Goal: Information Seeking & Learning: Learn about a topic

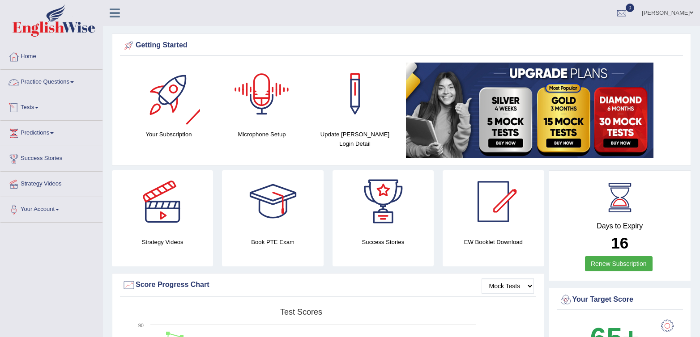
click at [58, 87] on link "Practice Questions" at bounding box center [51, 81] width 102 height 22
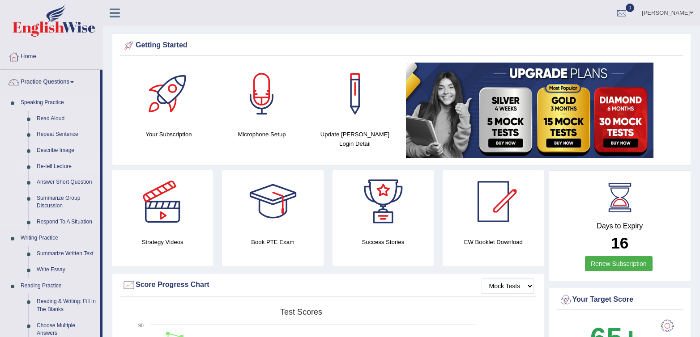
click at [38, 168] on link "Re-tell Lecture" at bounding box center [67, 167] width 68 height 16
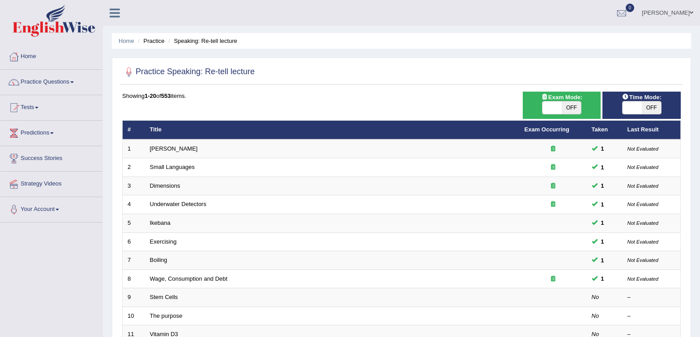
click at [571, 112] on span "OFF" at bounding box center [571, 108] width 19 height 13
checkbox input "true"
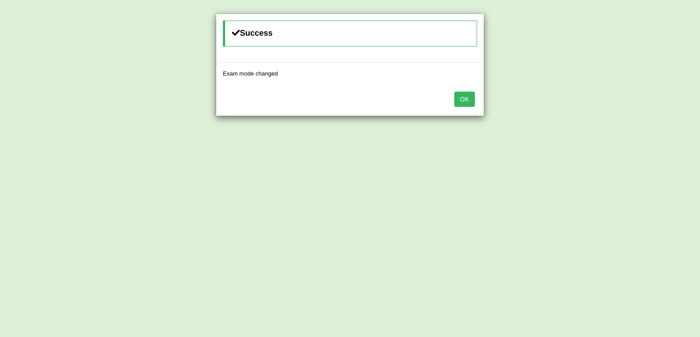
click at [469, 99] on button "OK" at bounding box center [464, 99] width 21 height 15
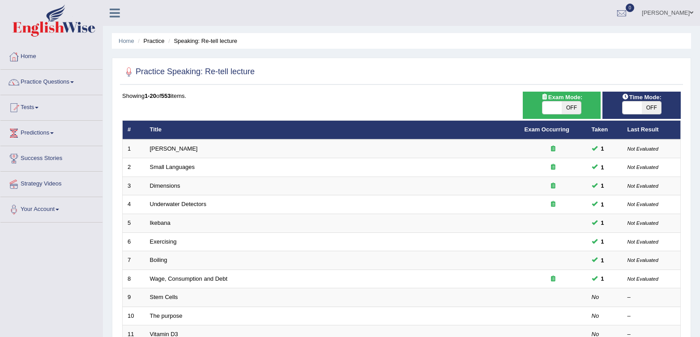
click at [658, 110] on span "OFF" at bounding box center [651, 108] width 19 height 13
checkbox input "true"
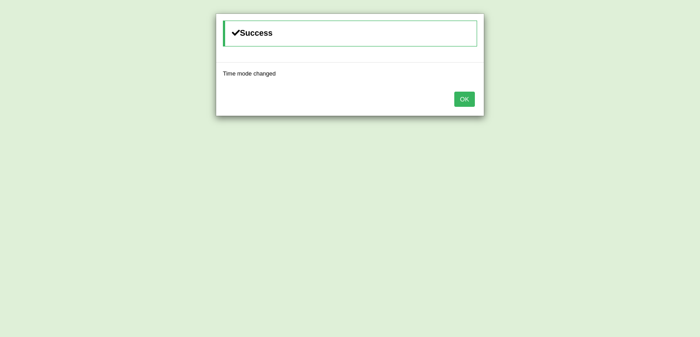
click at [464, 99] on button "OK" at bounding box center [464, 99] width 21 height 15
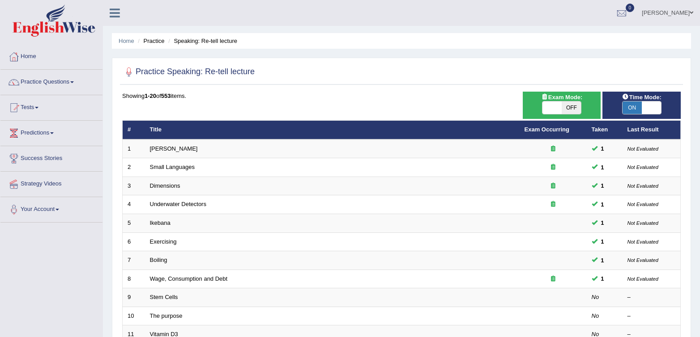
click at [580, 109] on span "OFF" at bounding box center [571, 108] width 19 height 13
checkbox input "true"
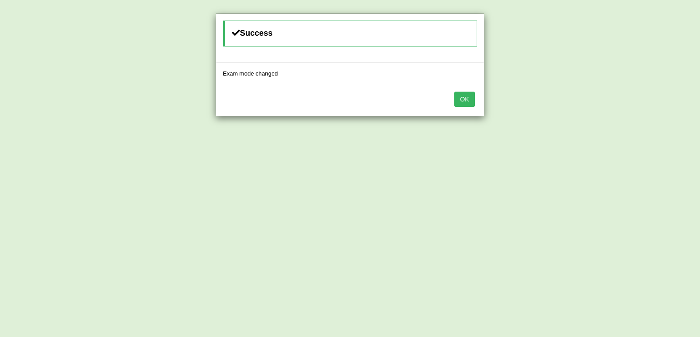
click at [470, 103] on button "OK" at bounding box center [464, 99] width 21 height 15
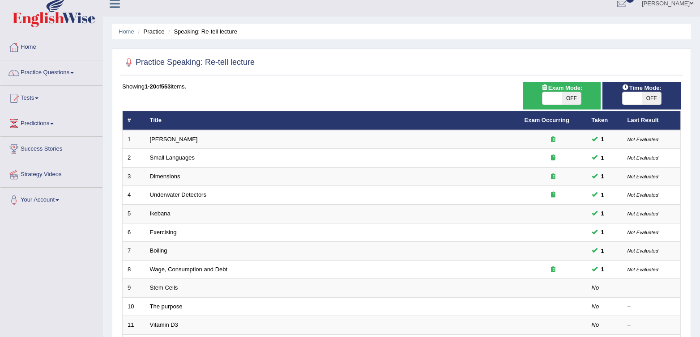
click at [564, 93] on span "OFF" at bounding box center [571, 98] width 19 height 13
checkbox input "true"
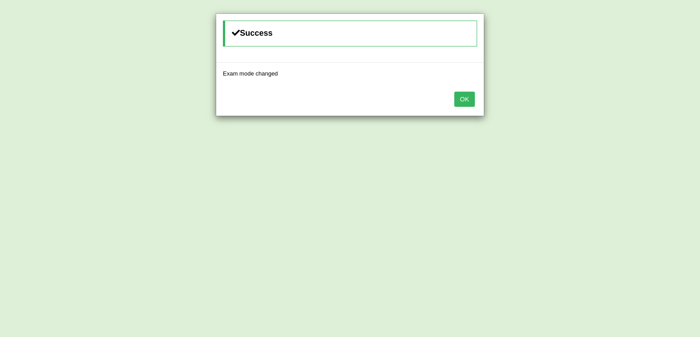
click at [465, 101] on button "OK" at bounding box center [464, 99] width 21 height 15
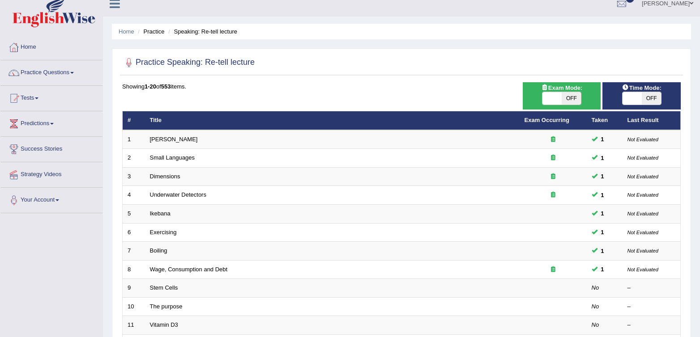
click at [407, 56] on div at bounding box center [401, 63] width 558 height 18
click at [581, 96] on div "ON OFF" at bounding box center [561, 98] width 39 height 13
click at [578, 97] on span "OFF" at bounding box center [571, 98] width 19 height 13
checkbox input "true"
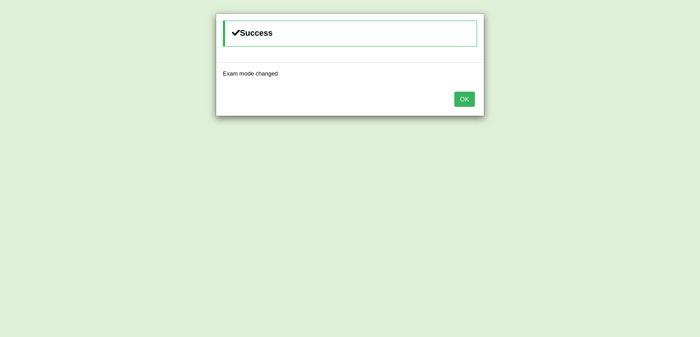
click at [459, 97] on button "OK" at bounding box center [464, 99] width 21 height 15
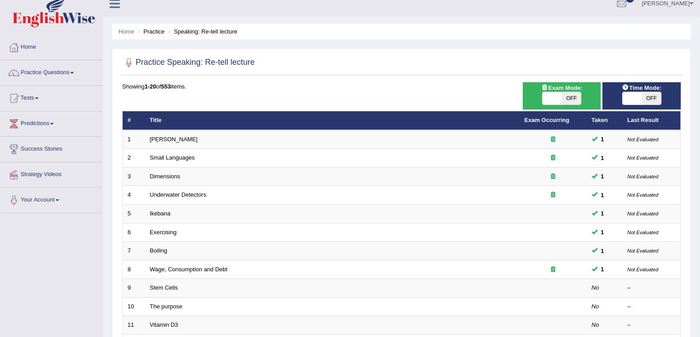
click at [519, 82] on div "Practice Speaking: Re-tell lecture Time Mode: ON OFF Exam Mode: ON OFF Showing …" at bounding box center [401, 301] width 579 height 506
click at [545, 95] on span at bounding box center [551, 98] width 19 height 13
checkbox input "true"
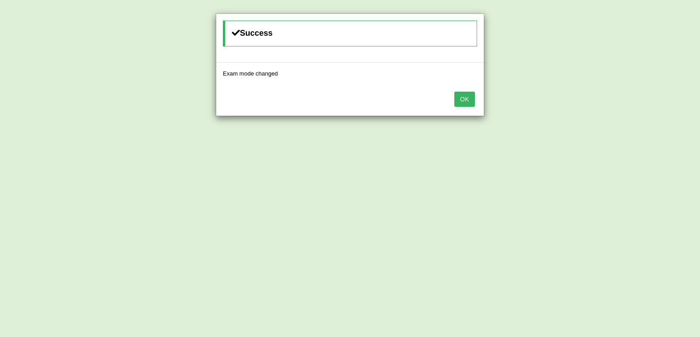
click at [464, 98] on button "OK" at bounding box center [464, 99] width 21 height 15
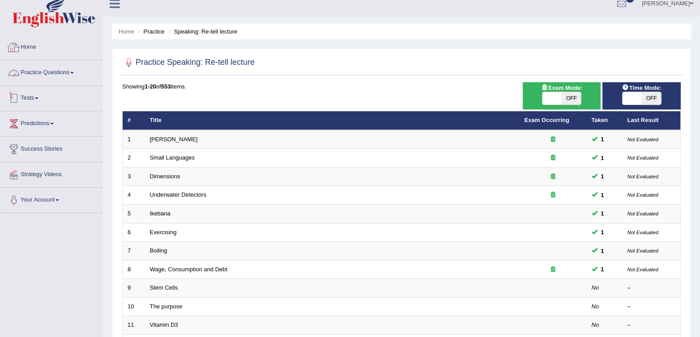
click at [19, 68] on div at bounding box center [13, 72] width 13 height 13
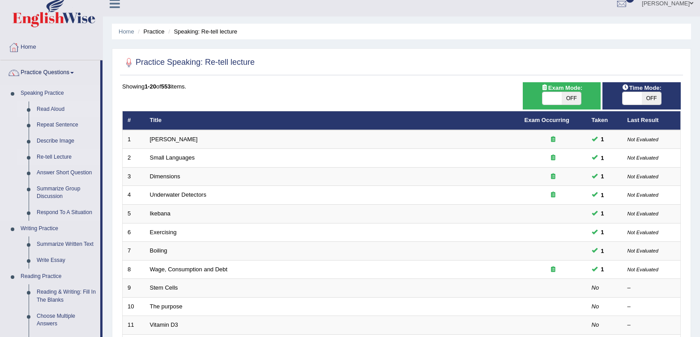
click at [57, 110] on link "Read Aloud" at bounding box center [67, 110] width 68 height 16
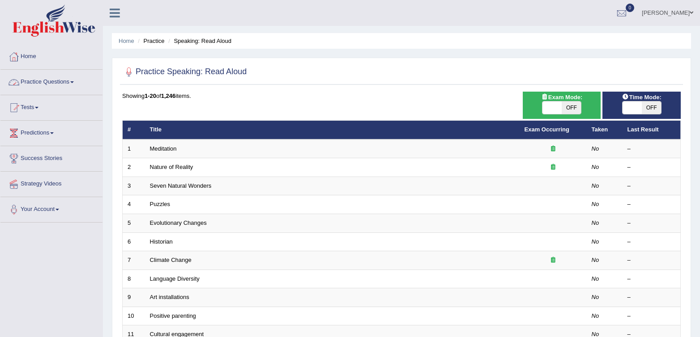
click at [36, 85] on link "Practice Questions" at bounding box center [51, 81] width 102 height 22
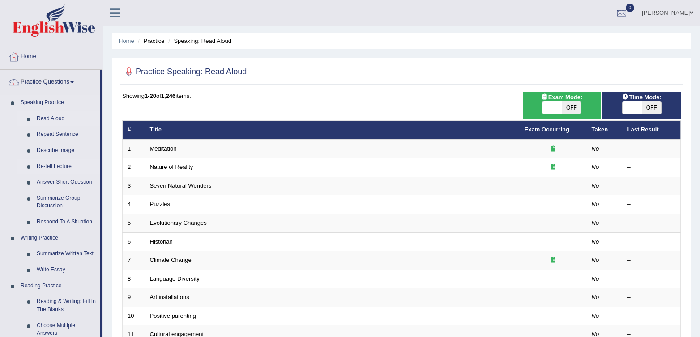
click at [51, 169] on link "Re-tell Lecture" at bounding box center [67, 167] width 68 height 16
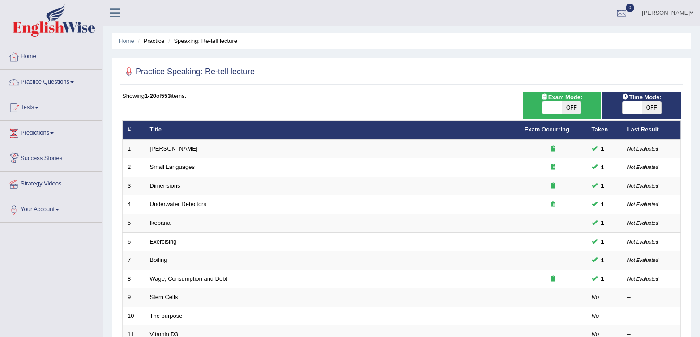
click at [658, 116] on div "Time Mode: ON OFF" at bounding box center [641, 105] width 78 height 27
click at [642, 106] on span "OFF" at bounding box center [651, 108] width 19 height 13
checkbox input "true"
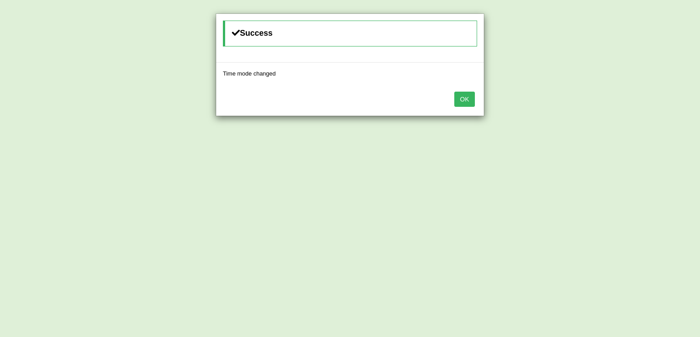
click at [468, 102] on button "OK" at bounding box center [464, 99] width 21 height 15
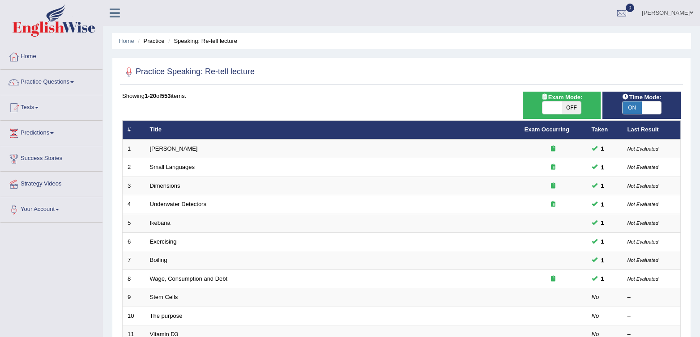
click at [569, 107] on span "OFF" at bounding box center [571, 108] width 19 height 13
checkbox input "true"
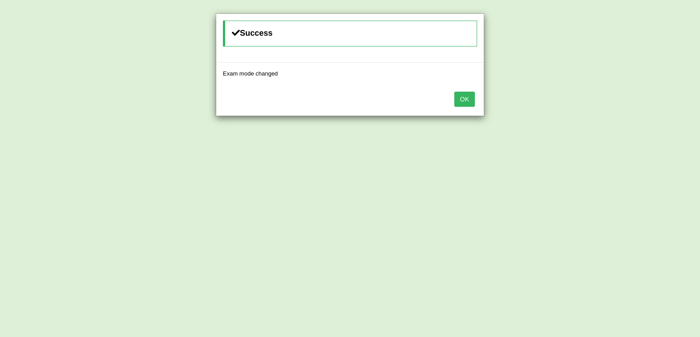
click at [454, 106] on div "OK" at bounding box center [350, 100] width 268 height 31
click at [458, 105] on button "OK" at bounding box center [464, 99] width 21 height 15
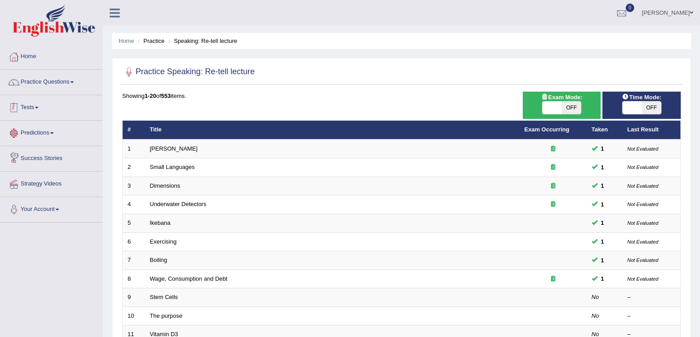
click at [16, 108] on div at bounding box center [13, 107] width 13 height 13
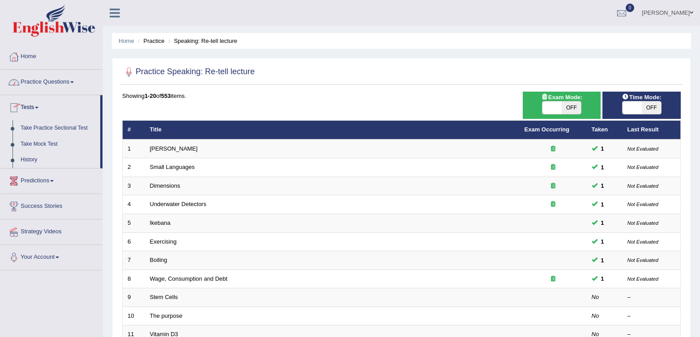
click at [31, 82] on link "Practice Questions" at bounding box center [51, 81] width 102 height 22
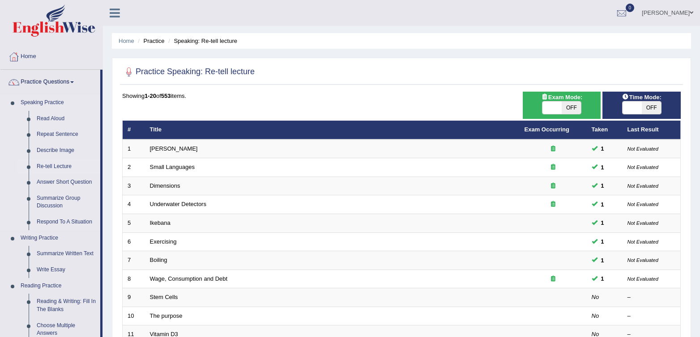
click at [48, 169] on link "Re-tell Lecture" at bounding box center [67, 167] width 68 height 16
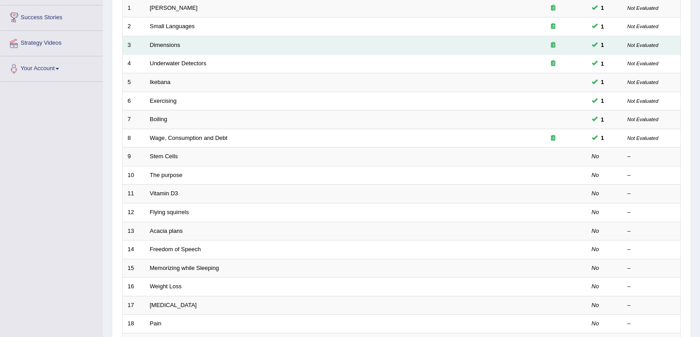
scroll to position [163, 0]
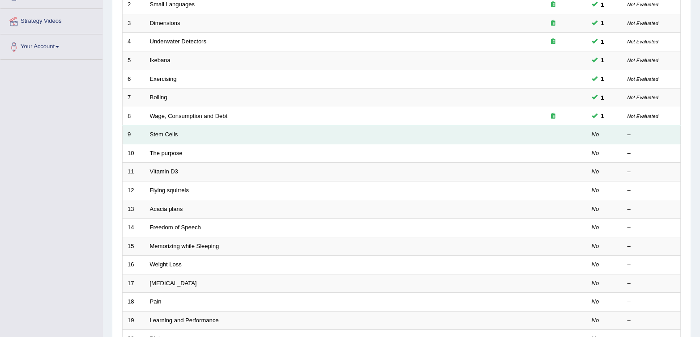
click at [159, 129] on td "Stem Cells" at bounding box center [332, 135] width 375 height 19
click at [154, 141] on td "Stem Cells" at bounding box center [332, 135] width 375 height 19
click at [156, 136] on link "Stem Cells" at bounding box center [164, 134] width 28 height 7
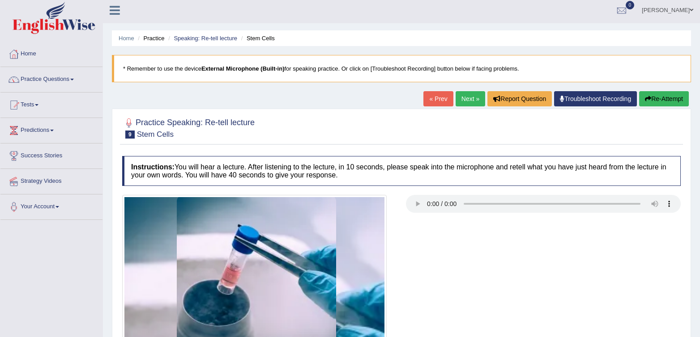
scroll to position [76, 0]
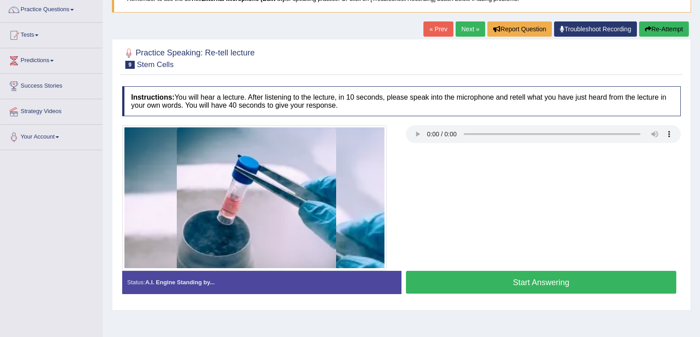
click at [429, 24] on link "« Prev" at bounding box center [438, 28] width 30 height 15
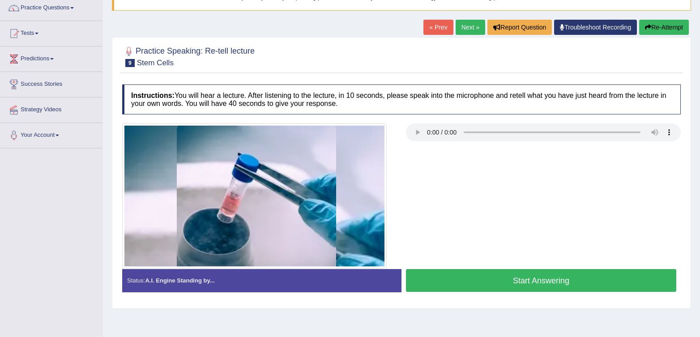
scroll to position [75, 0]
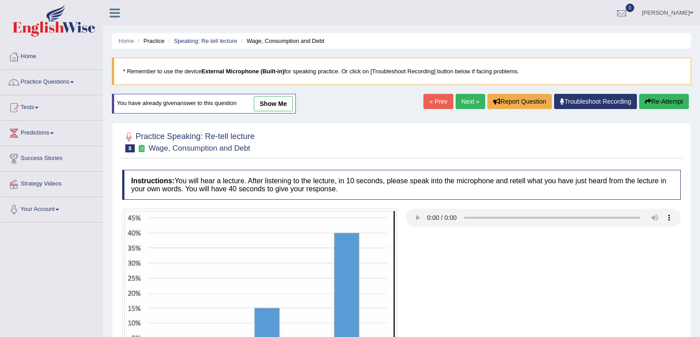
click at [282, 102] on link "show me" at bounding box center [273, 103] width 39 height 15
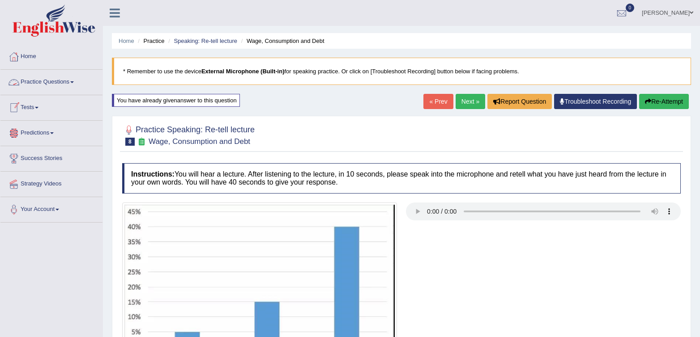
click at [24, 110] on link "Tests" at bounding box center [51, 106] width 102 height 22
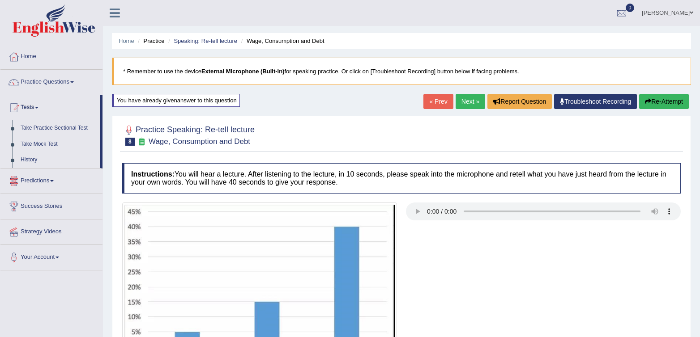
click at [25, 85] on link "Practice Questions" at bounding box center [51, 81] width 102 height 22
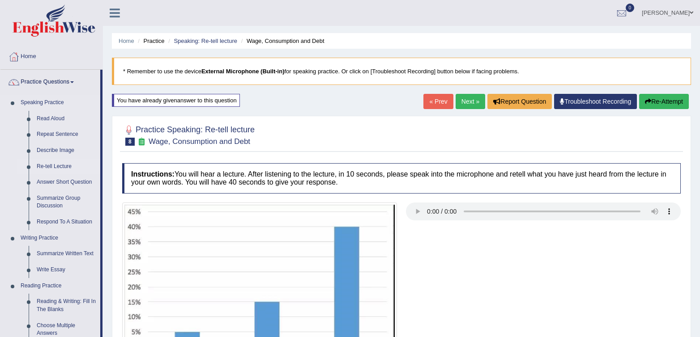
click at [40, 166] on link "Re-tell Lecture" at bounding box center [67, 167] width 68 height 16
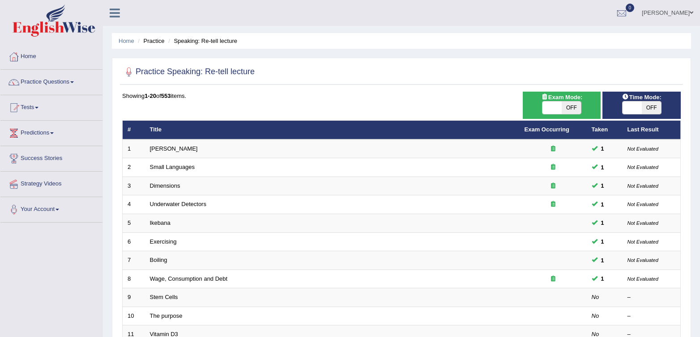
click at [573, 110] on span "OFF" at bounding box center [571, 108] width 19 height 13
checkbox input "true"
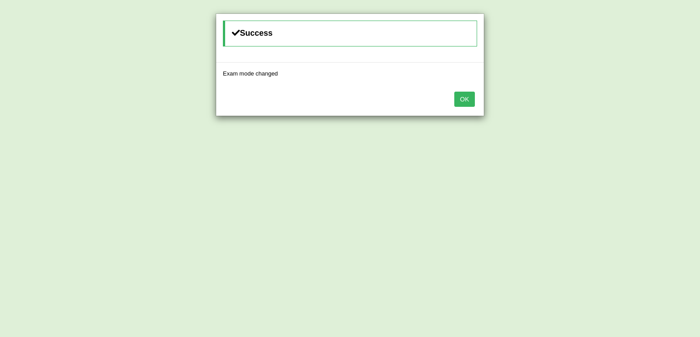
click at [463, 99] on button "OK" at bounding box center [464, 99] width 21 height 15
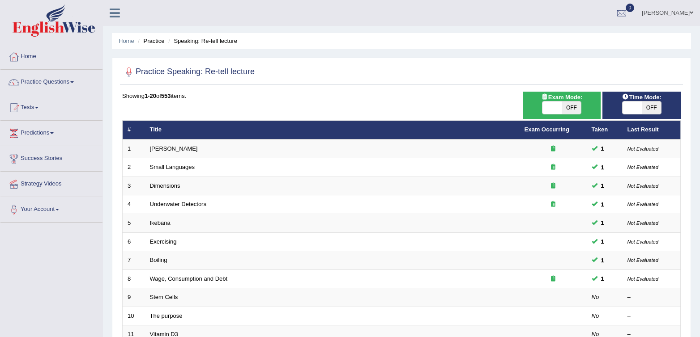
click at [577, 107] on span "OFF" at bounding box center [571, 108] width 19 height 13
checkbox input "true"
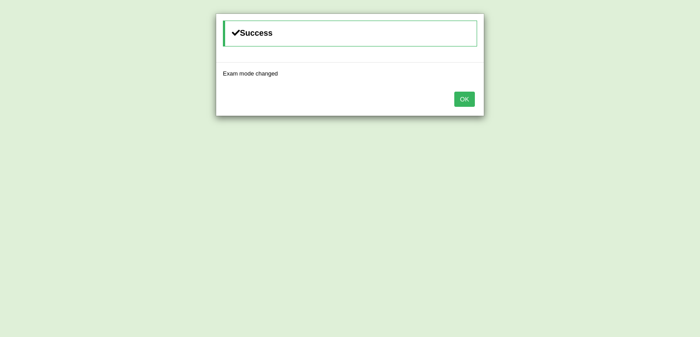
click at [469, 97] on button "OK" at bounding box center [464, 99] width 21 height 15
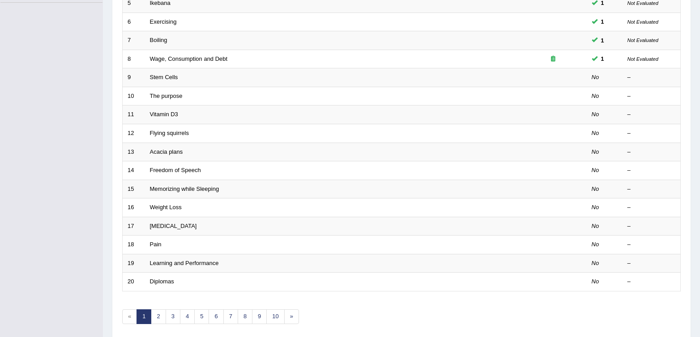
scroll to position [255, 0]
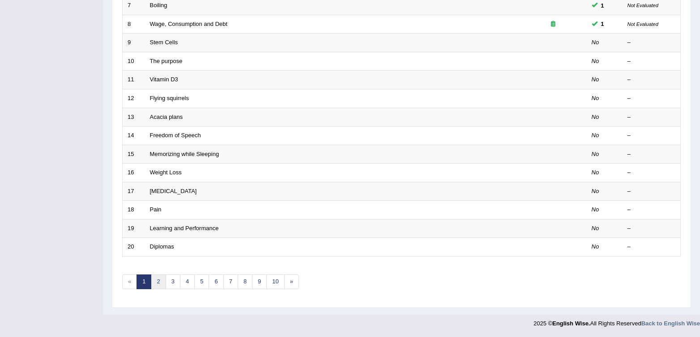
click at [162, 287] on link "2" at bounding box center [158, 282] width 15 height 15
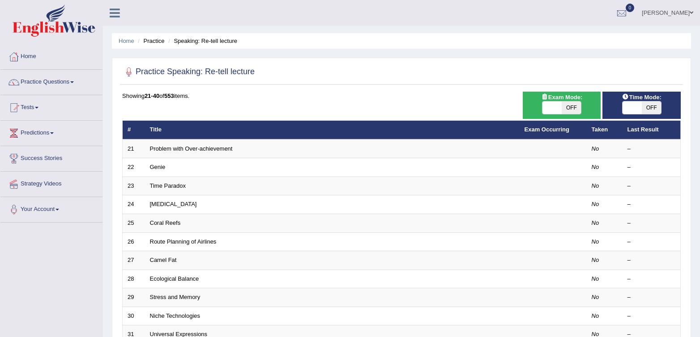
click at [568, 110] on span "OFF" at bounding box center [571, 108] width 19 height 13
checkbox input "true"
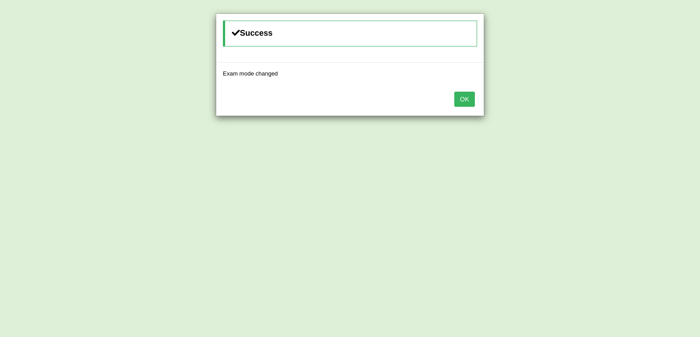
click at [467, 104] on button "OK" at bounding box center [464, 99] width 21 height 15
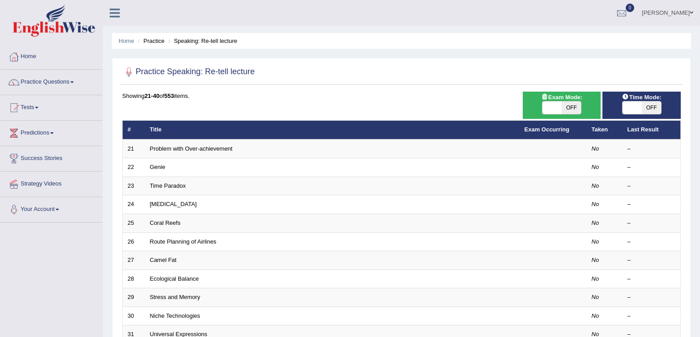
click at [648, 111] on span "OFF" at bounding box center [651, 108] width 19 height 13
checkbox input "true"
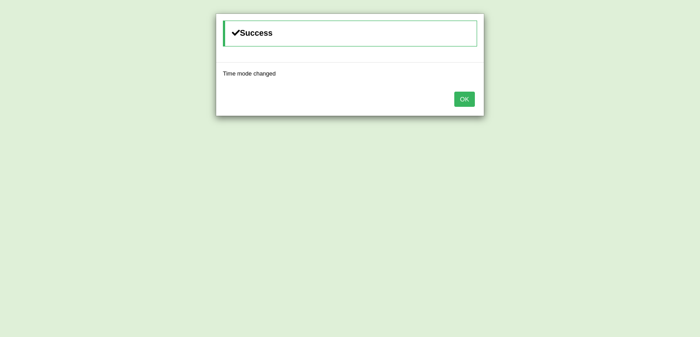
click at [470, 94] on button "OK" at bounding box center [464, 99] width 21 height 15
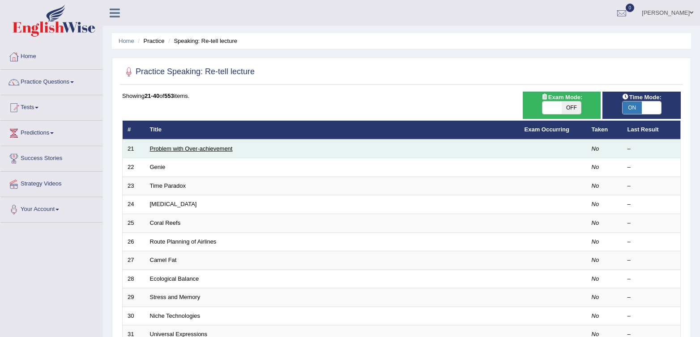
click at [172, 148] on link "Problem with Over-achievement" at bounding box center [191, 148] width 83 height 7
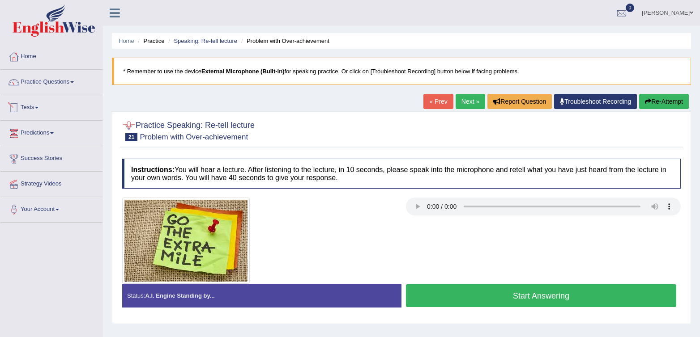
click at [38, 108] on span at bounding box center [37, 108] width 4 height 2
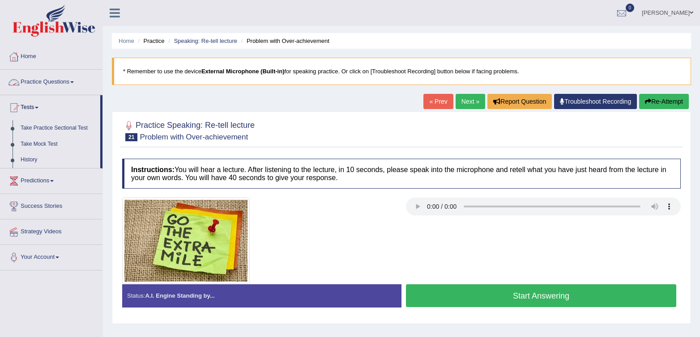
click at [42, 78] on link "Practice Questions" at bounding box center [51, 81] width 102 height 22
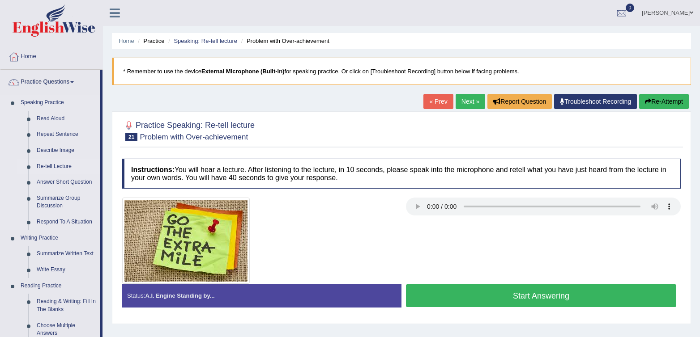
click at [40, 165] on link "Re-tell Lecture" at bounding box center [67, 167] width 68 height 16
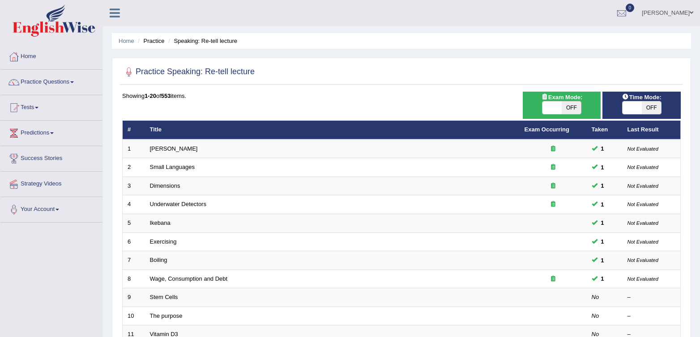
click at [572, 109] on span "OFF" at bounding box center [571, 108] width 19 height 13
checkbox input "true"
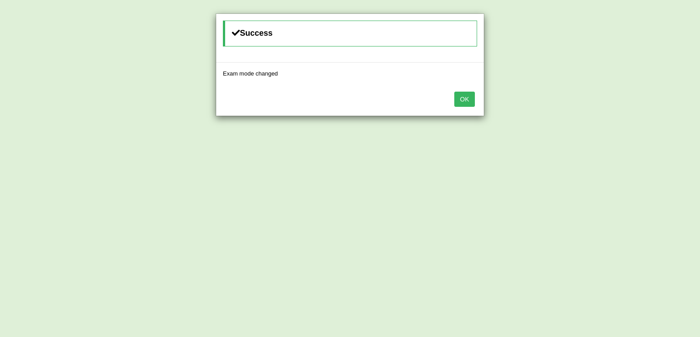
click at [464, 98] on button "OK" at bounding box center [464, 99] width 21 height 15
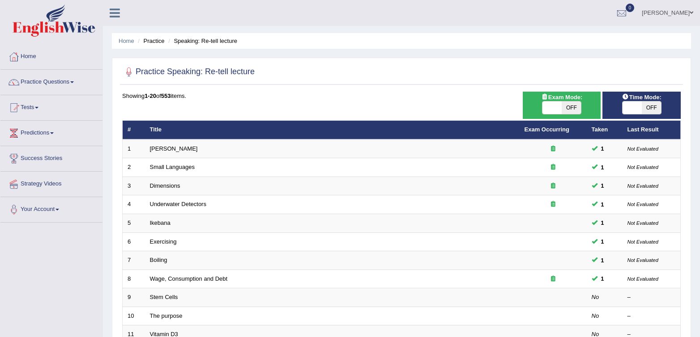
click at [686, 10] on link "[PERSON_NAME]" at bounding box center [667, 11] width 65 height 23
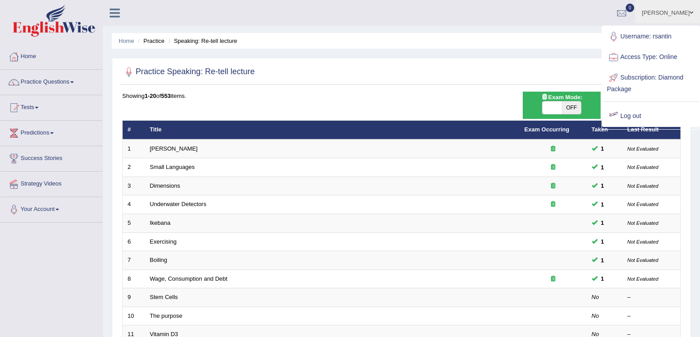
click at [428, 64] on div at bounding box center [401, 72] width 558 height 18
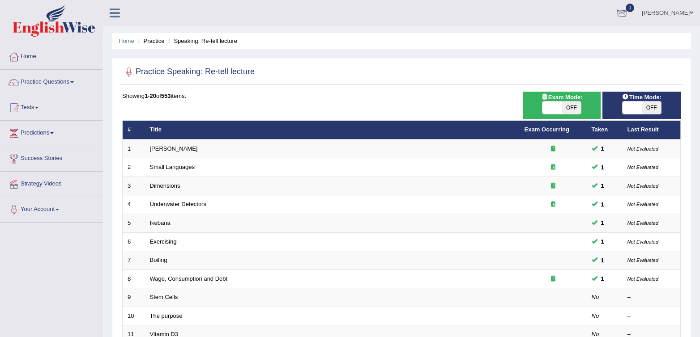
click at [628, 13] on div at bounding box center [621, 13] width 13 height 13
click at [564, 38] on strong "See All Alerts" at bounding box center [565, 37] width 40 height 7
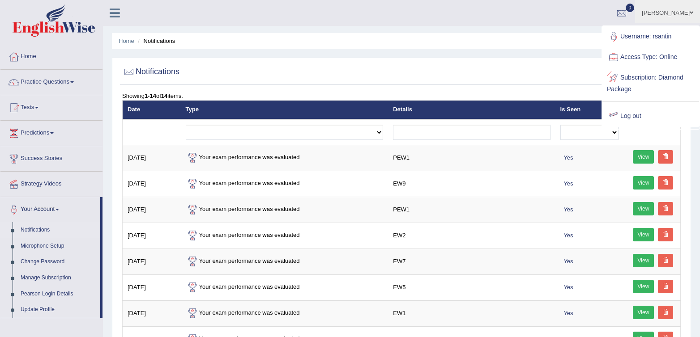
click at [626, 114] on link "Log out" at bounding box center [650, 116] width 97 height 21
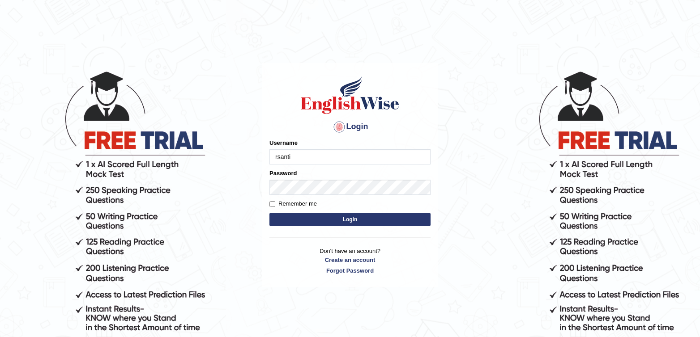
type input "rsantin"
click at [269, 213] on button "Login" at bounding box center [349, 219] width 161 height 13
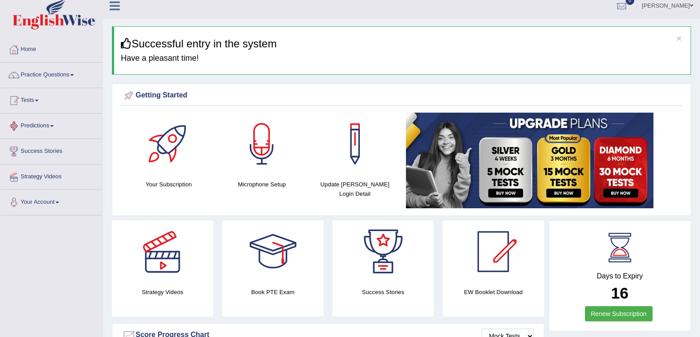
scroll to position [7, 0]
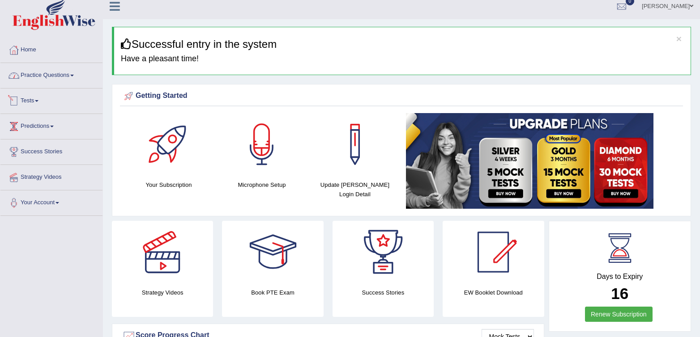
click at [36, 69] on link "Practice Questions" at bounding box center [51, 74] width 102 height 22
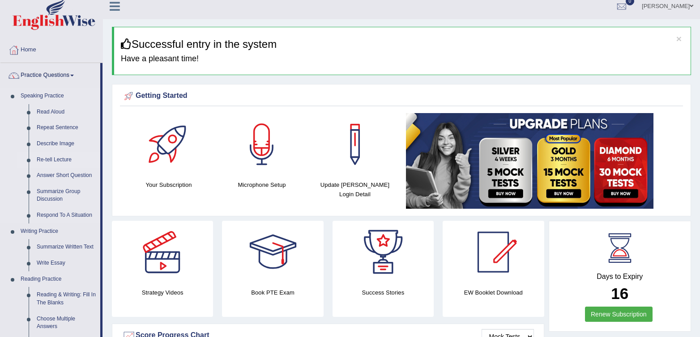
click at [45, 161] on link "Re-tell Lecture" at bounding box center [67, 160] width 68 height 16
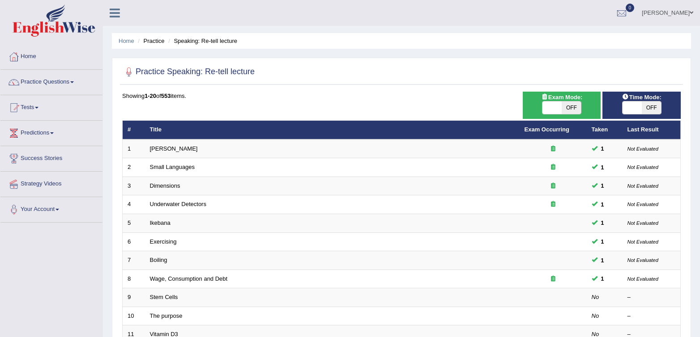
click at [570, 106] on span "OFF" at bounding box center [571, 108] width 19 height 13
checkbox input "true"
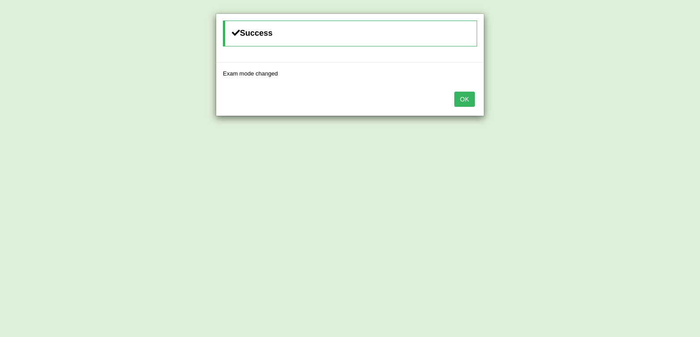
click at [465, 98] on button "OK" at bounding box center [464, 99] width 21 height 15
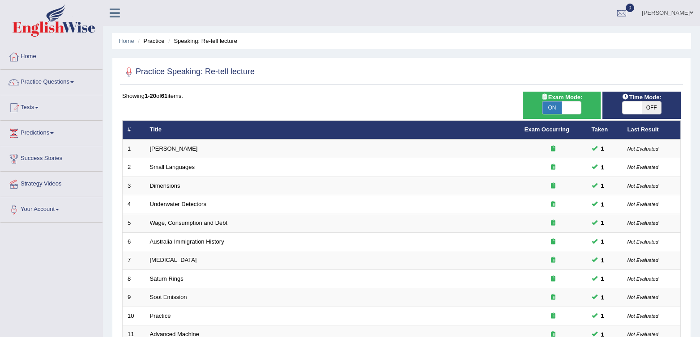
click at [655, 110] on span "OFF" at bounding box center [651, 108] width 19 height 13
checkbox input "true"
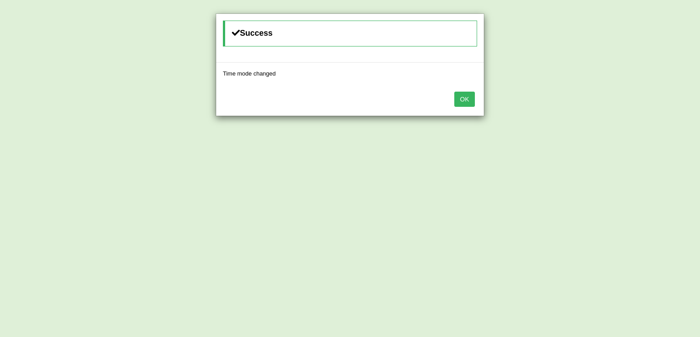
click at [473, 102] on button "OK" at bounding box center [464, 99] width 21 height 15
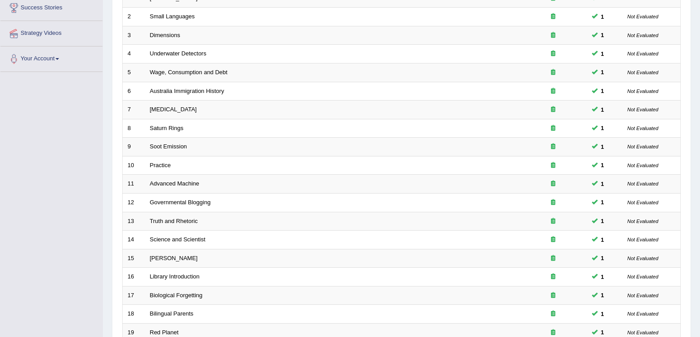
scroll to position [255, 0]
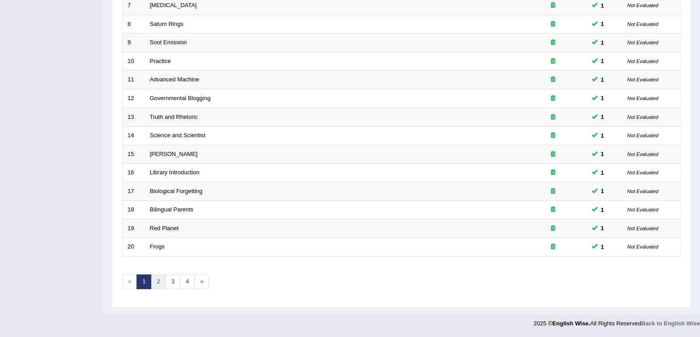
click at [157, 285] on link "2" at bounding box center [158, 282] width 15 height 15
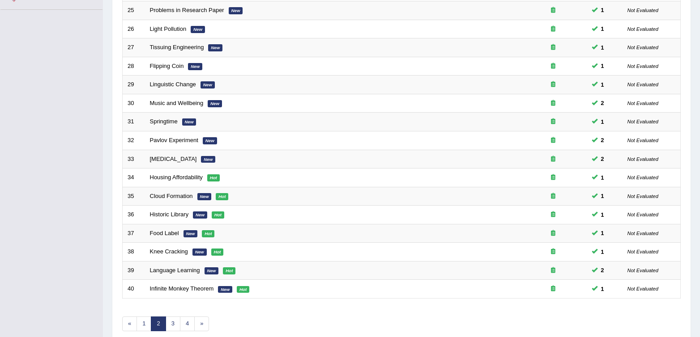
scroll to position [255, 0]
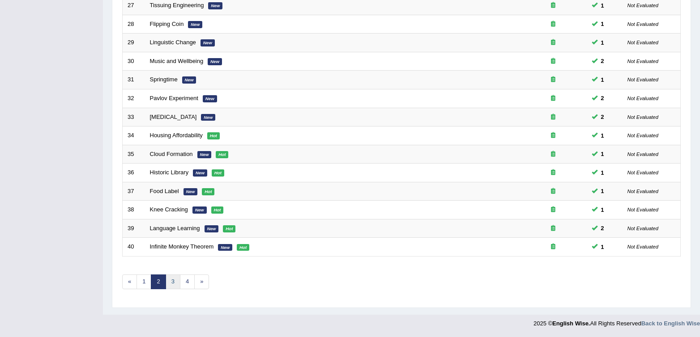
click at [172, 284] on link "3" at bounding box center [173, 282] width 15 height 15
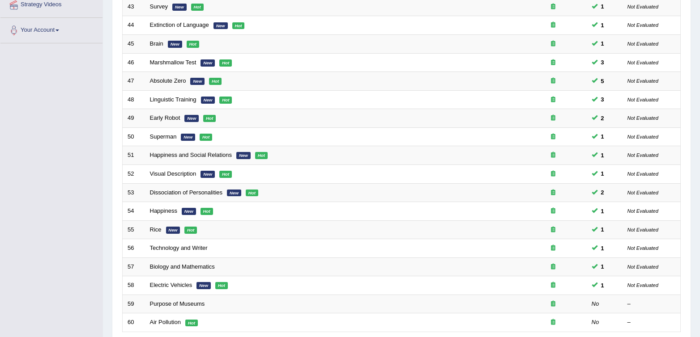
scroll to position [255, 0]
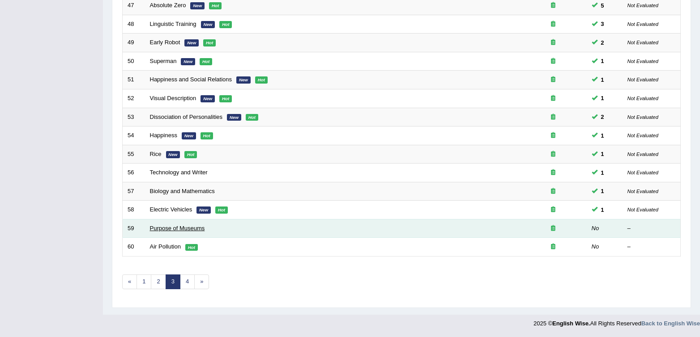
click at [191, 227] on link "Purpose of Museums" at bounding box center [177, 228] width 55 height 7
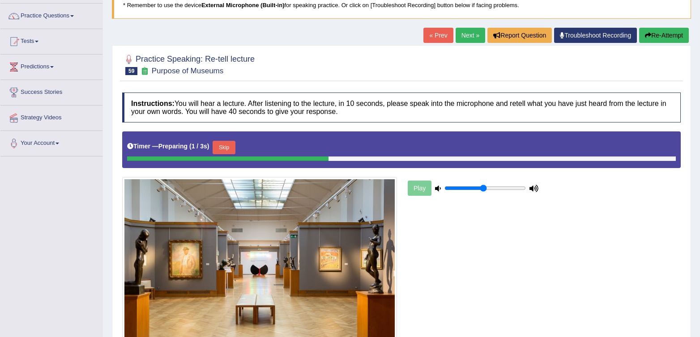
scroll to position [67, 0]
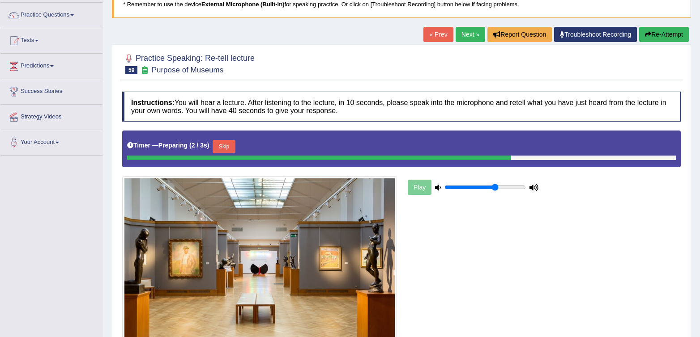
type input "0.65"
click at [495, 189] on input "range" at bounding box center [484, 187] width 81 height 7
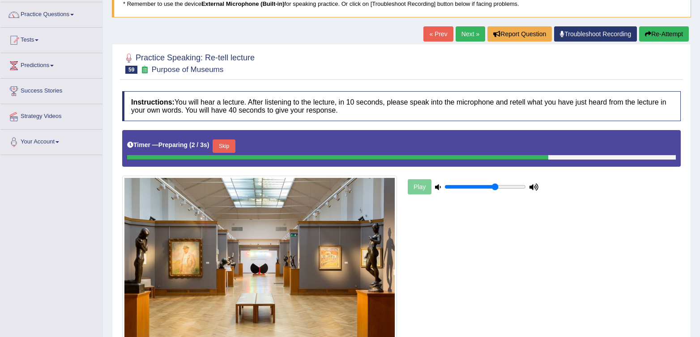
scroll to position [66, 0]
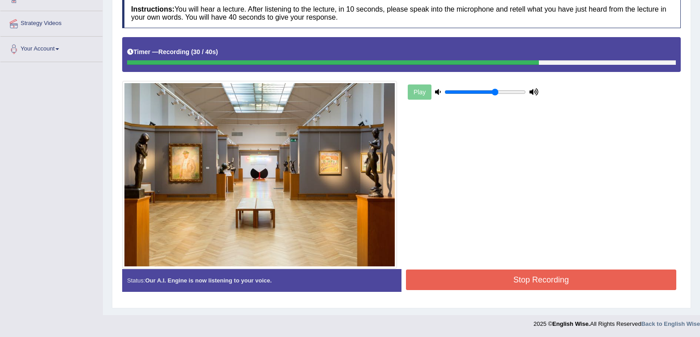
click at [558, 276] on button "Stop Recording" at bounding box center [541, 280] width 270 height 21
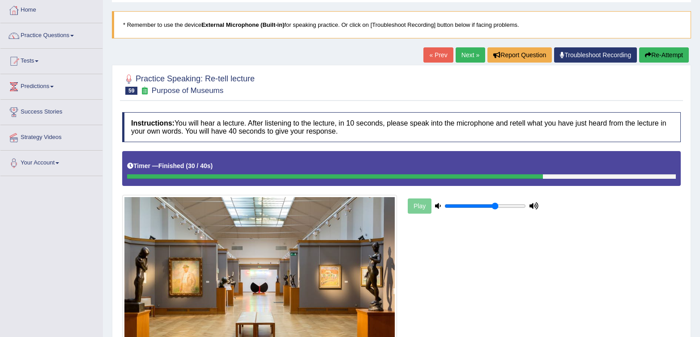
scroll to position [0, 0]
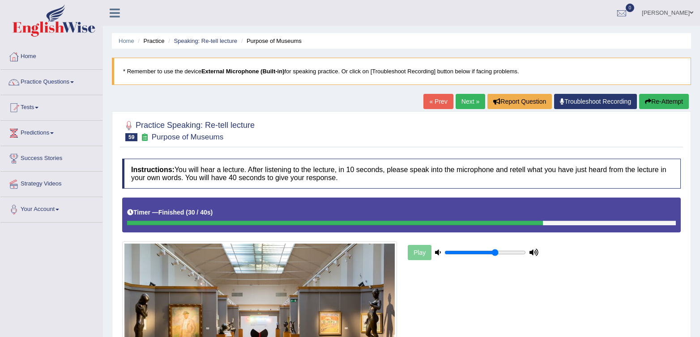
click at [672, 101] on button "Re-Attempt" at bounding box center [664, 101] width 50 height 15
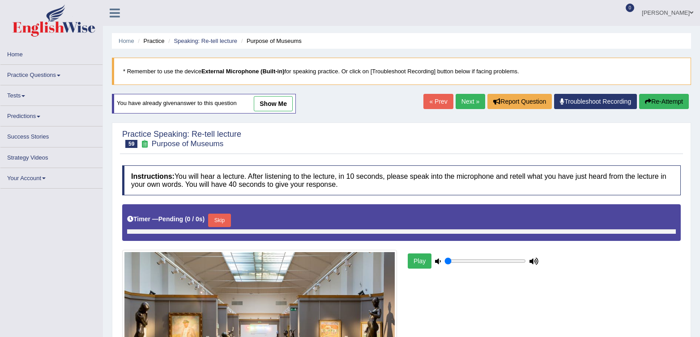
type input "0.65"
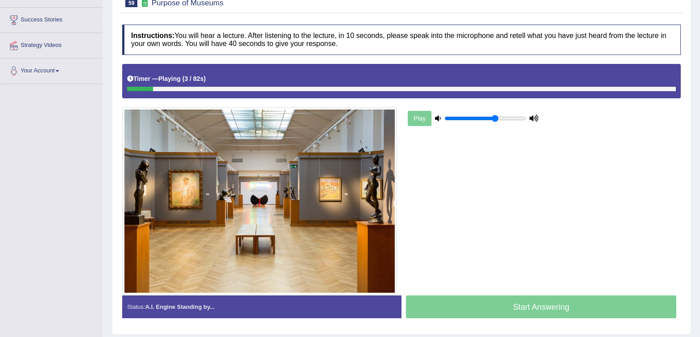
scroll to position [132, 0]
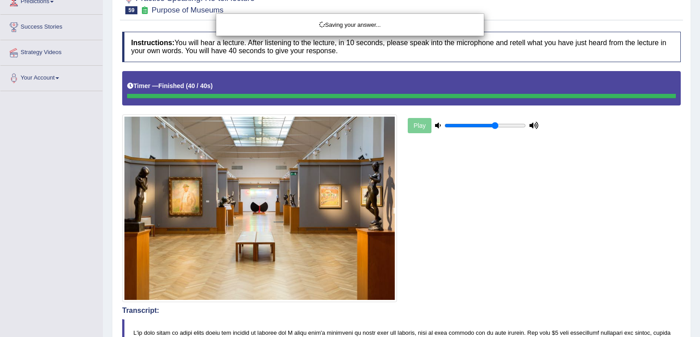
click at [550, 310] on div "Saving your answer..." at bounding box center [350, 168] width 700 height 337
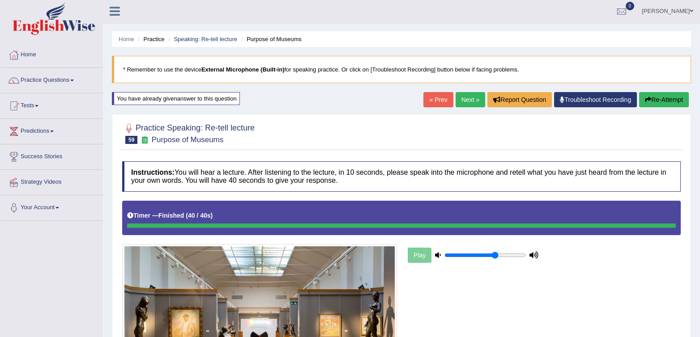
scroll to position [0, 0]
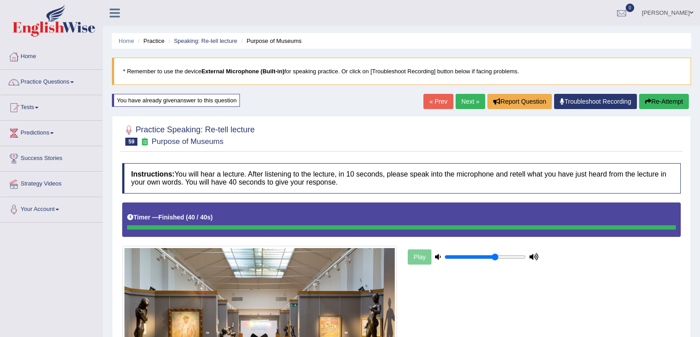
click at [460, 105] on link "Next »" at bounding box center [471, 101] width 30 height 15
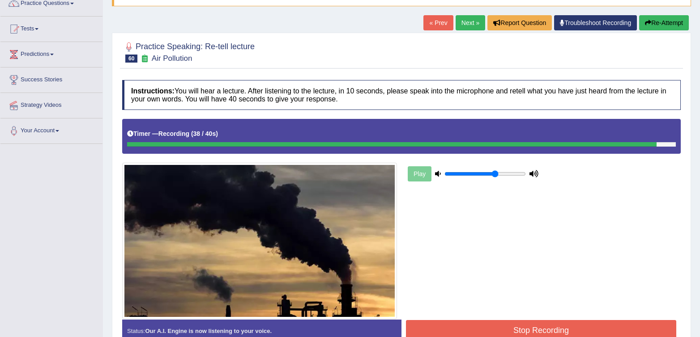
scroll to position [132, 0]
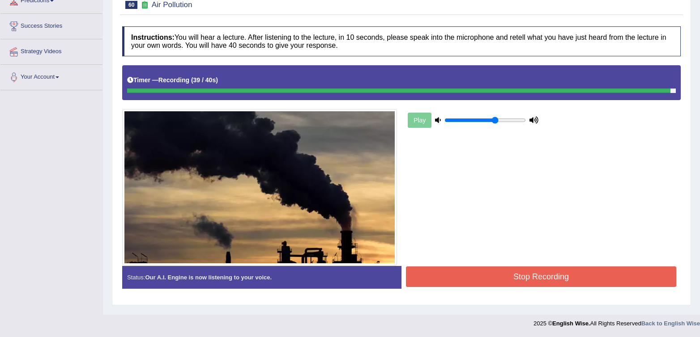
click at [498, 270] on button "Stop Recording" at bounding box center [541, 277] width 270 height 21
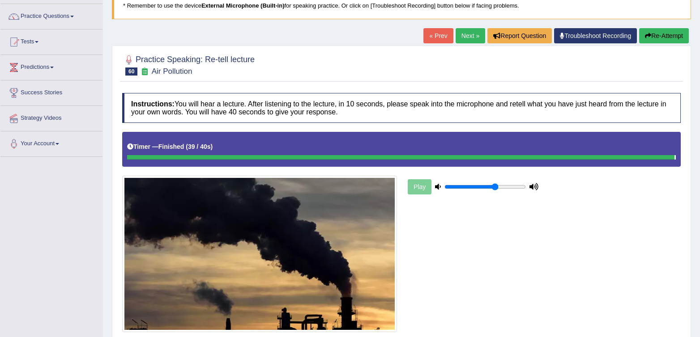
scroll to position [0, 0]
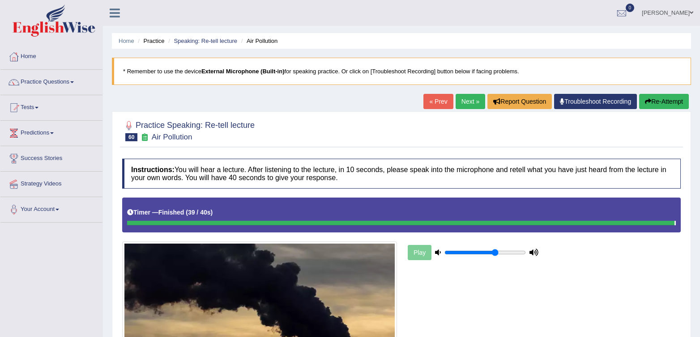
click at [456, 104] on link "Next »" at bounding box center [471, 101] width 30 height 15
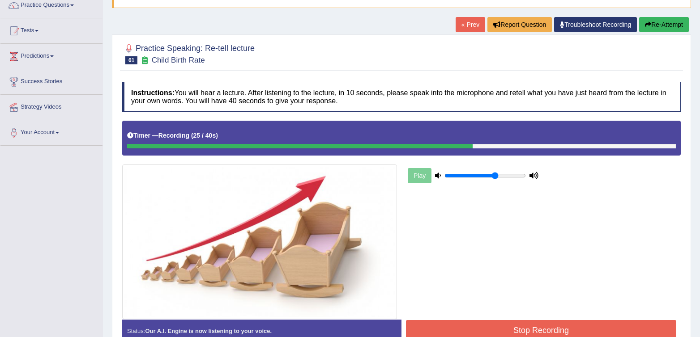
scroll to position [132, 0]
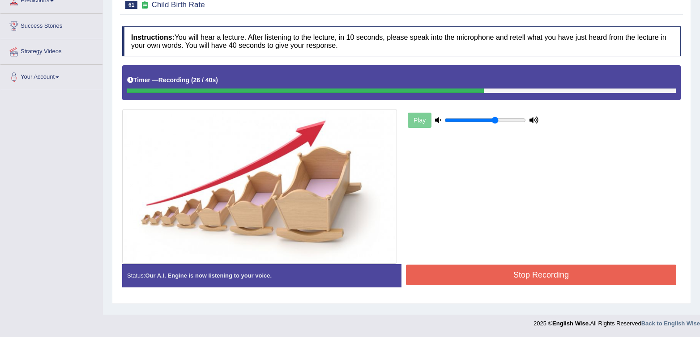
click at [539, 274] on button "Stop Recording" at bounding box center [541, 275] width 270 height 21
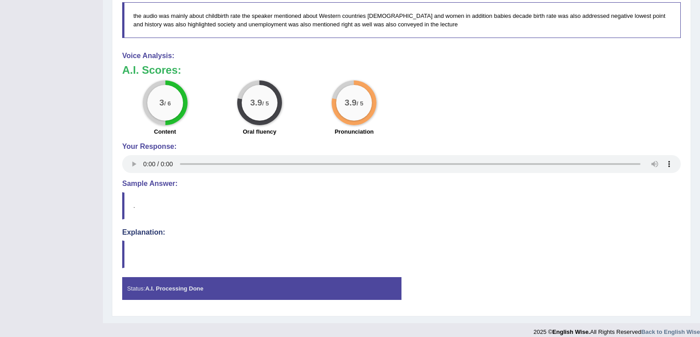
scroll to position [0, 0]
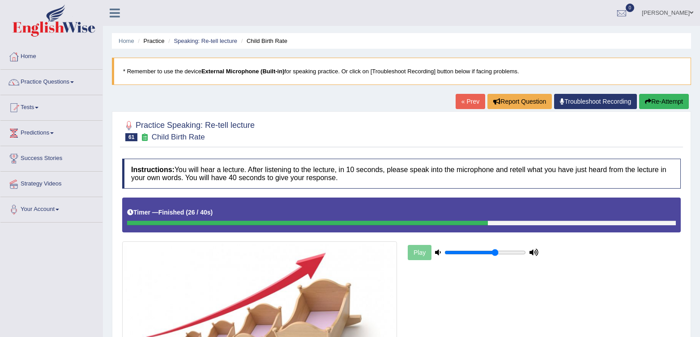
click at [637, 109] on div "« Prev Report Question Troubleshoot Recording Re-Attempt" at bounding box center [573, 102] width 235 height 17
click at [642, 106] on button "Re-Attempt" at bounding box center [664, 101] width 50 height 15
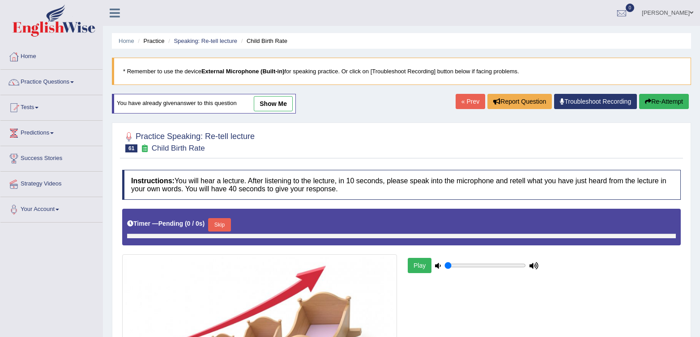
type input "0.65"
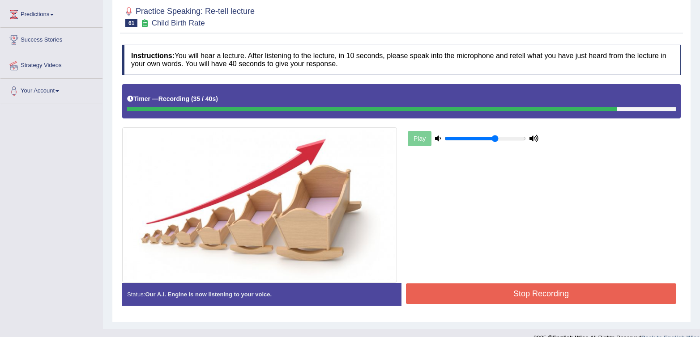
scroll to position [133, 0]
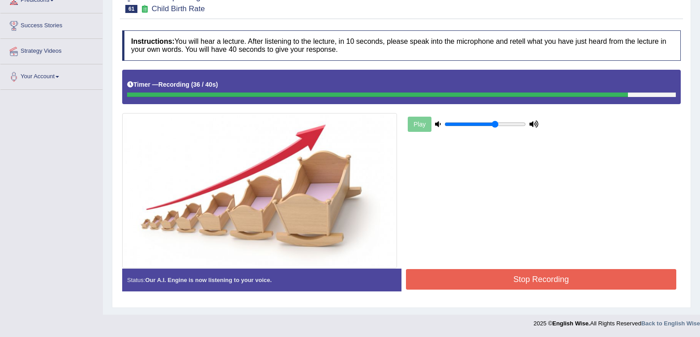
click at [593, 272] on button "Stop Recording" at bounding box center [541, 279] width 270 height 21
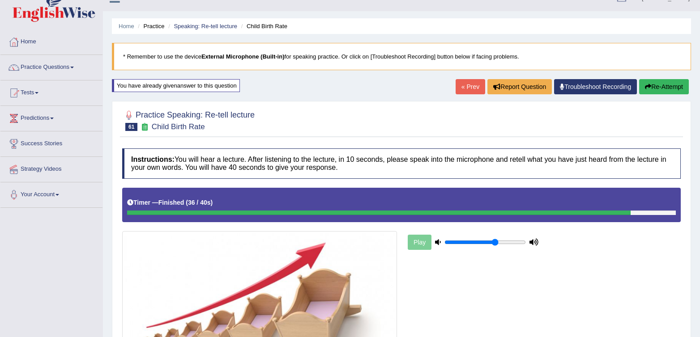
scroll to position [0, 0]
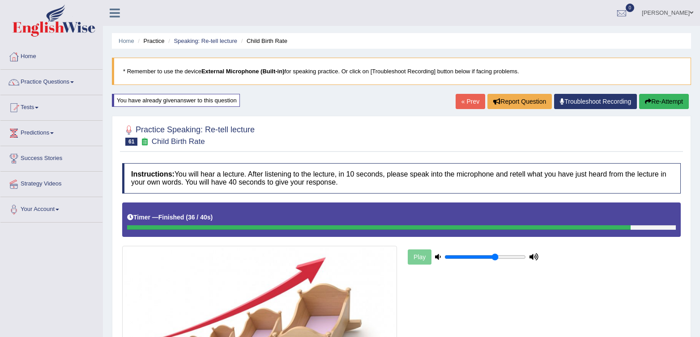
drag, startPoint x: 469, startPoint y: 166, endPoint x: 465, endPoint y: 165, distance: 4.7
click at [469, 166] on h4 "Instructions: You will hear a lecture. After listening to the lecture, in 10 se…" at bounding box center [401, 178] width 558 height 30
click at [567, 128] on div at bounding box center [401, 134] width 558 height 27
click at [471, 107] on link "« Prev" at bounding box center [471, 101] width 30 height 15
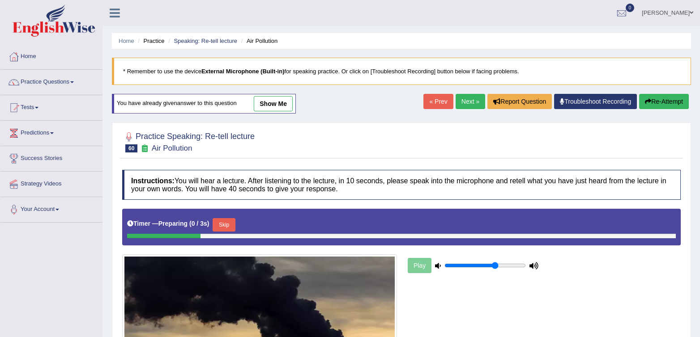
click at [471, 107] on link "Next »" at bounding box center [471, 101] width 30 height 15
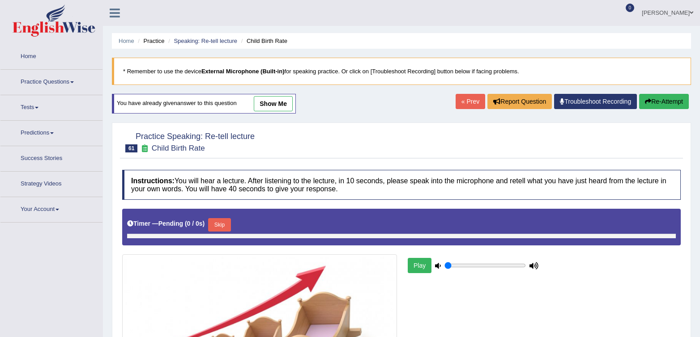
type input "0.65"
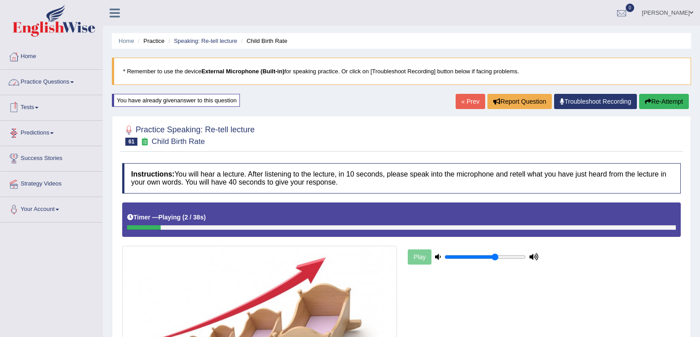
click at [22, 87] on link "Practice Questions" at bounding box center [51, 81] width 102 height 22
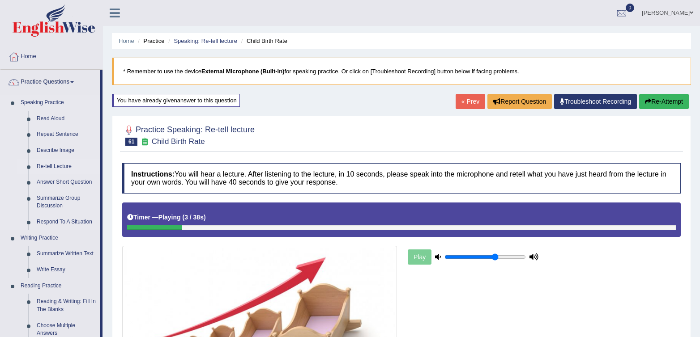
click at [54, 165] on link "Re-tell Lecture" at bounding box center [67, 167] width 68 height 16
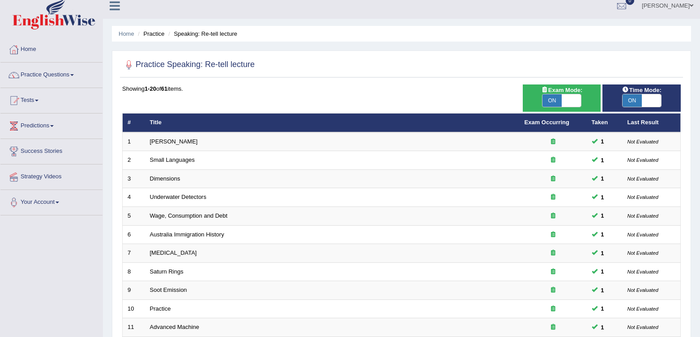
scroll to position [255, 0]
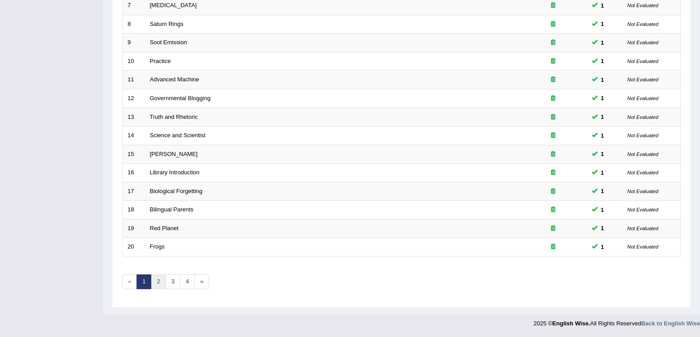
click at [158, 278] on link "2" at bounding box center [158, 282] width 15 height 15
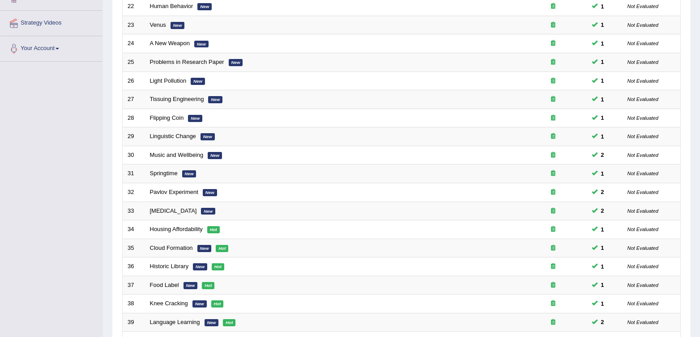
scroll to position [255, 0]
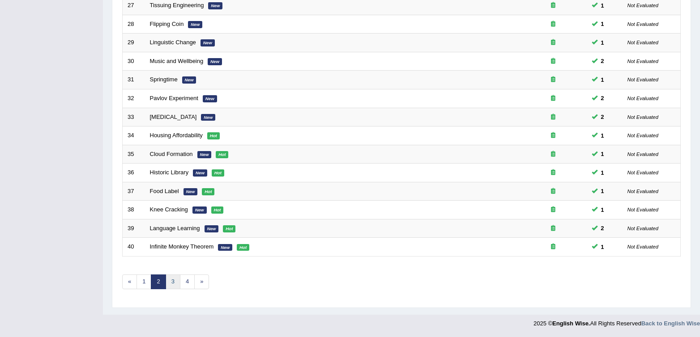
click at [173, 281] on link "3" at bounding box center [173, 282] width 15 height 15
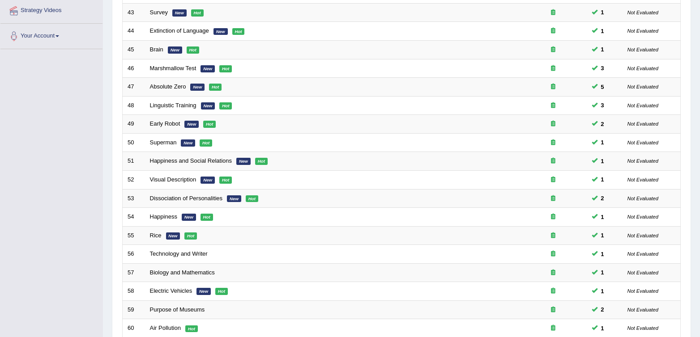
scroll to position [255, 0]
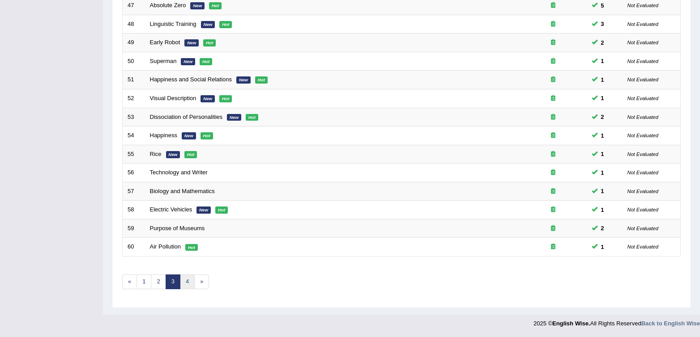
click at [184, 284] on link "4" at bounding box center [187, 282] width 15 height 15
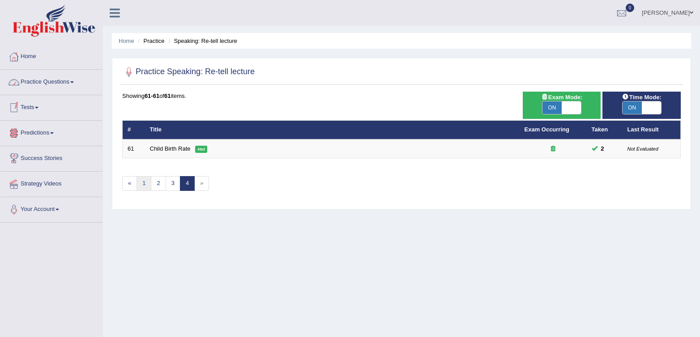
click at [141, 187] on link "1" at bounding box center [143, 183] width 15 height 15
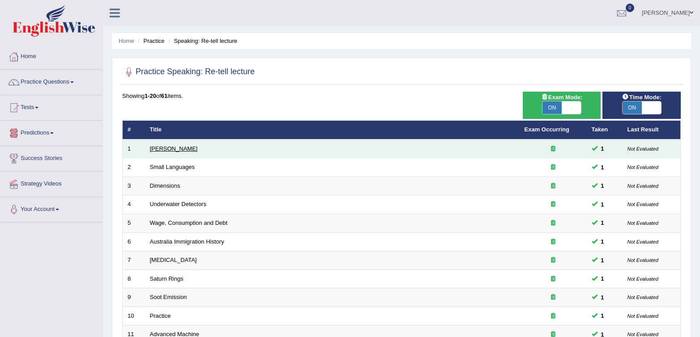
click at [150, 149] on link "[PERSON_NAME]" at bounding box center [174, 148] width 48 height 7
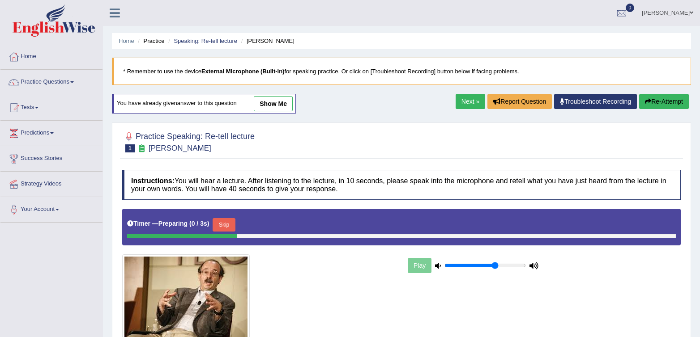
scroll to position [33, 0]
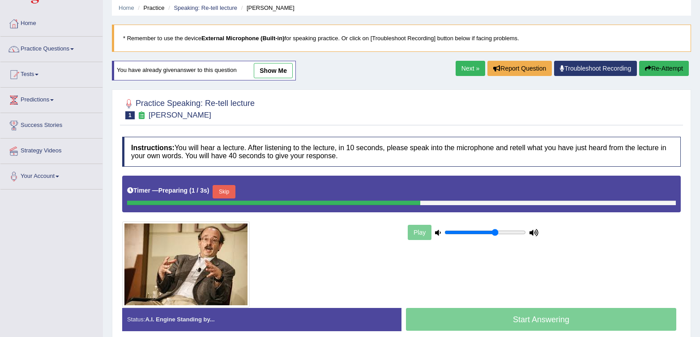
click at [268, 68] on link "show me" at bounding box center [273, 70] width 39 height 15
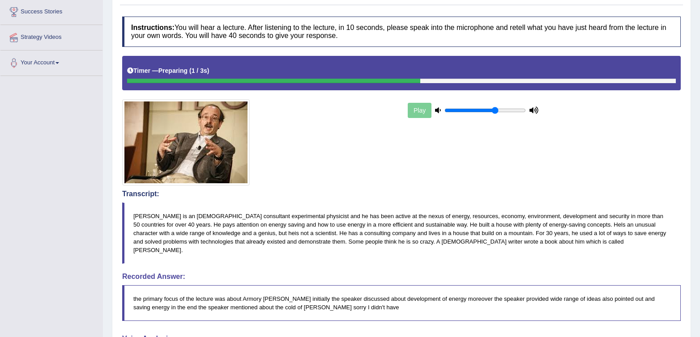
scroll to position [0, 0]
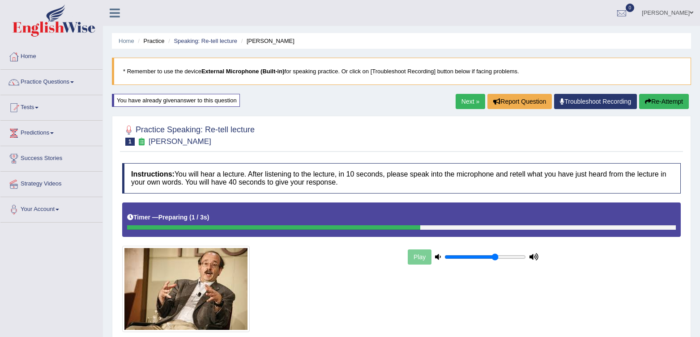
click at [654, 101] on button "Re-Attempt" at bounding box center [664, 101] width 50 height 15
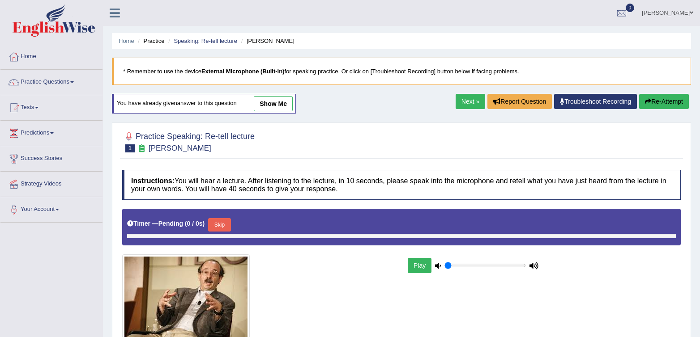
type input "0.65"
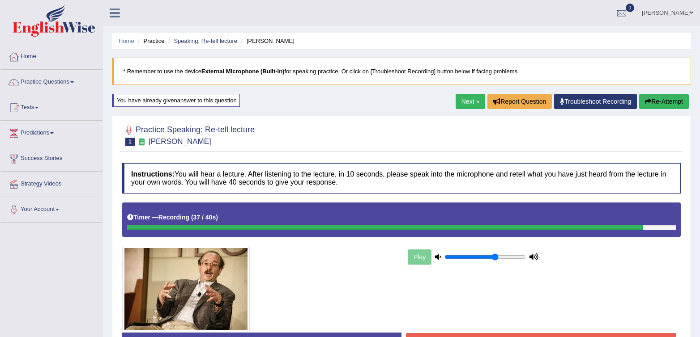
scroll to position [17, 0]
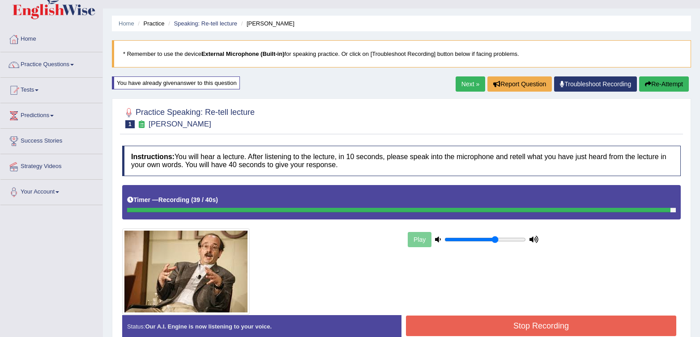
click at [467, 320] on button "Stop Recording" at bounding box center [541, 326] width 270 height 21
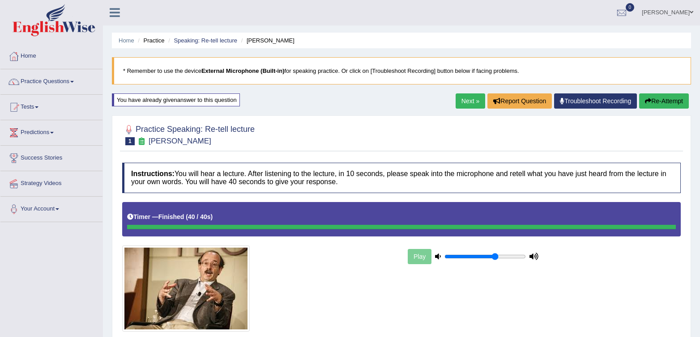
scroll to position [0, 0]
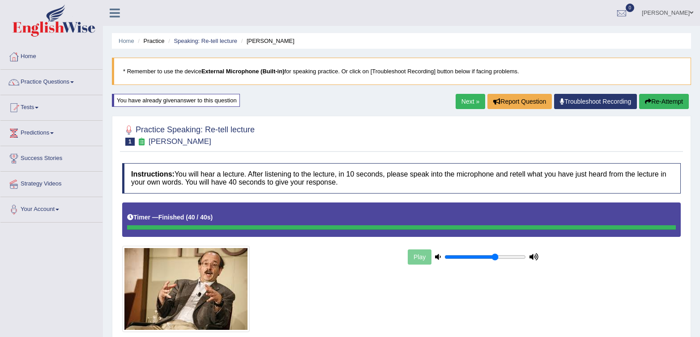
click at [459, 98] on link "Next »" at bounding box center [471, 101] width 30 height 15
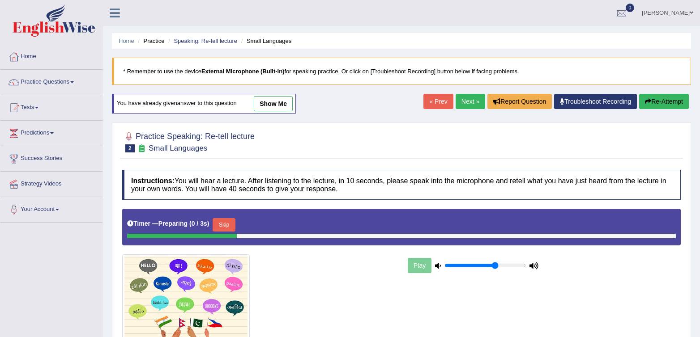
click at [438, 101] on link "« Prev" at bounding box center [438, 101] width 30 height 15
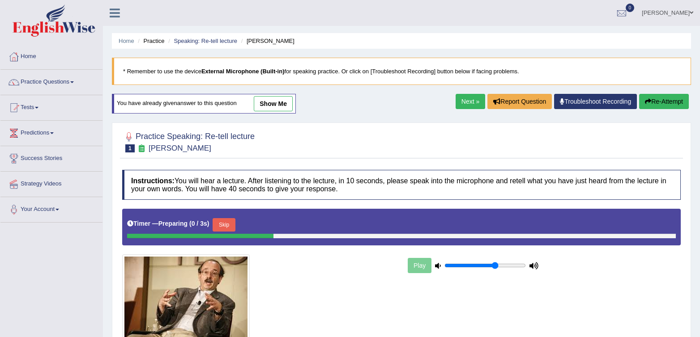
click at [656, 98] on button "Re-Attempt" at bounding box center [664, 101] width 50 height 15
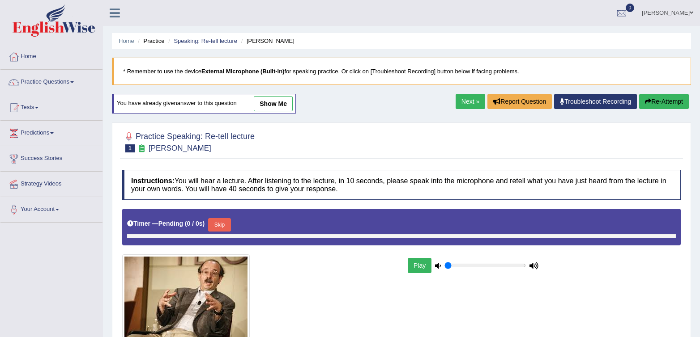
type input "0.65"
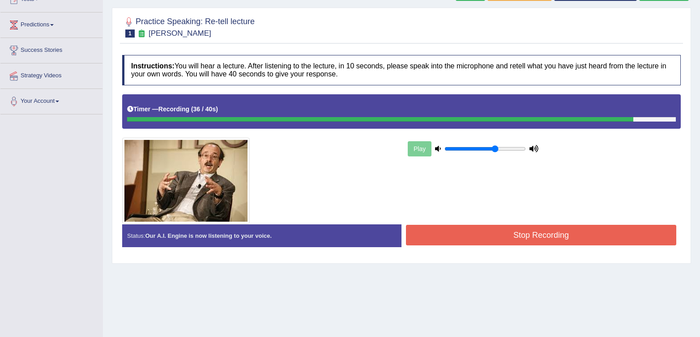
scroll to position [111, 0]
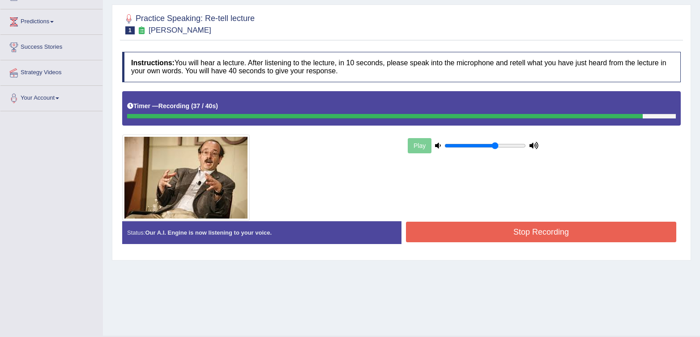
click at [587, 239] on button "Stop Recording" at bounding box center [541, 232] width 270 height 21
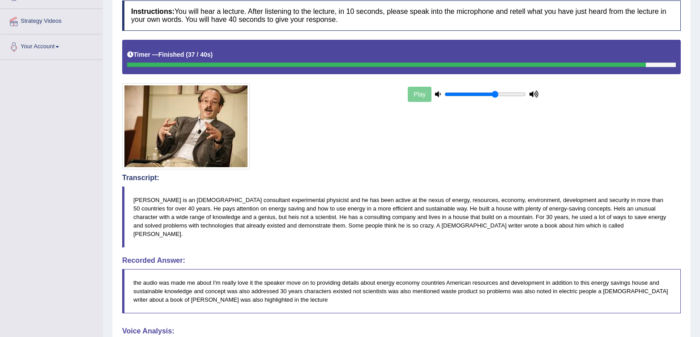
scroll to position [0, 0]
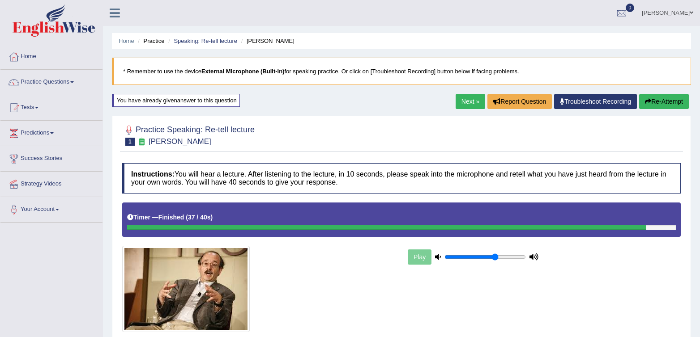
click at [469, 102] on link "Next »" at bounding box center [471, 101] width 30 height 15
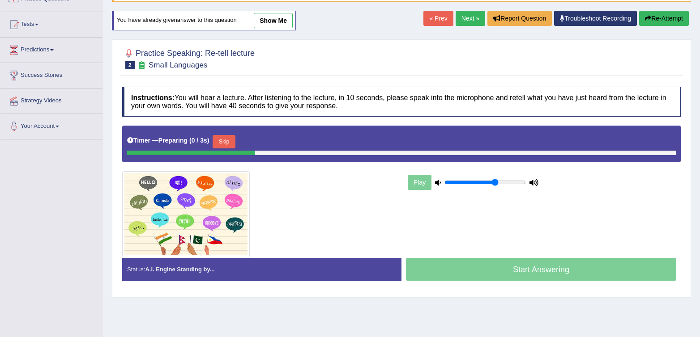
scroll to position [110, 0]
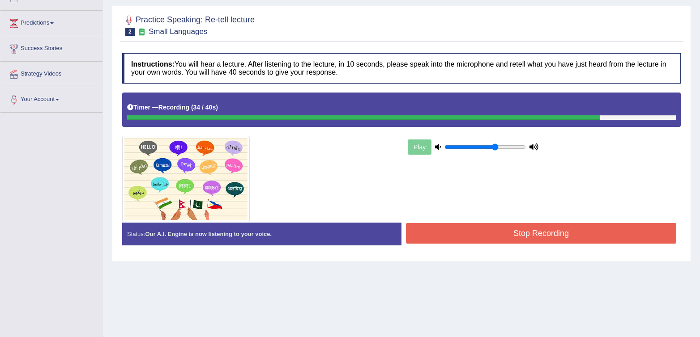
click at [581, 239] on button "Stop Recording" at bounding box center [541, 233] width 270 height 21
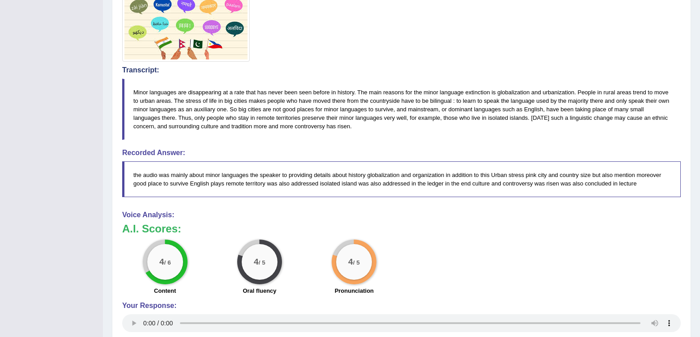
scroll to position [0, 0]
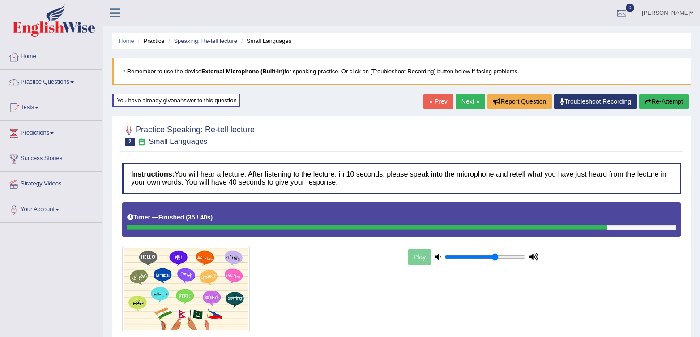
click at [464, 97] on link "Next »" at bounding box center [471, 101] width 30 height 15
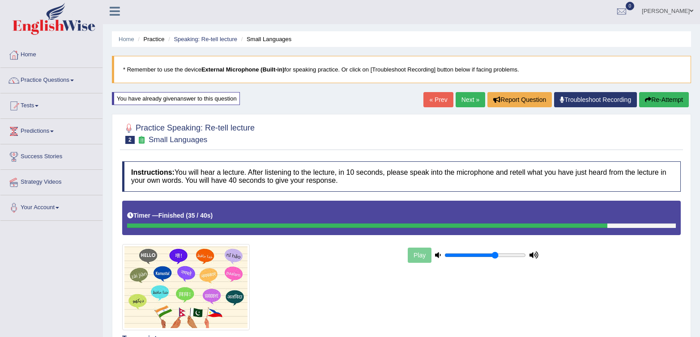
scroll to position [2, 0]
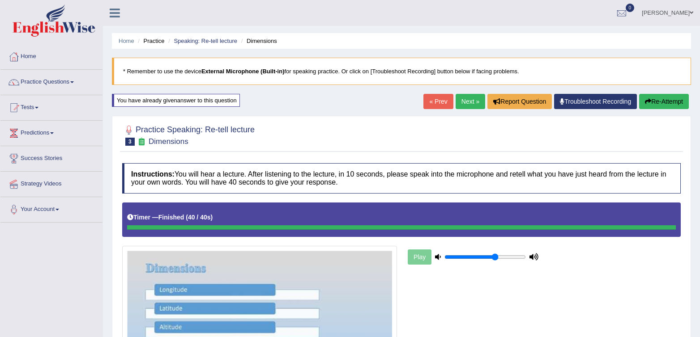
click at [465, 107] on link "Next »" at bounding box center [471, 101] width 30 height 15
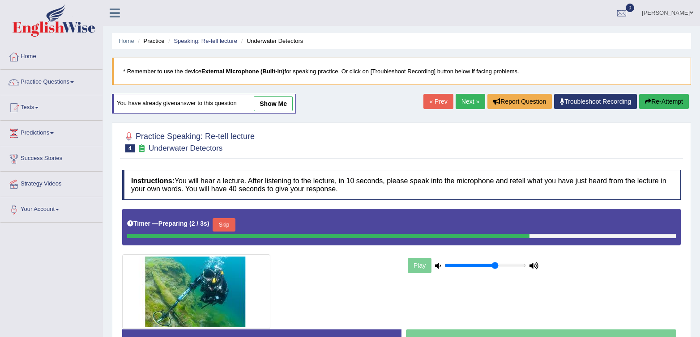
scroll to position [132, 0]
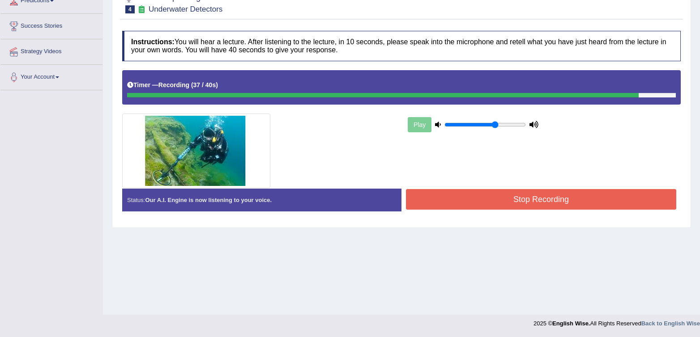
click at [504, 205] on button "Stop Recording" at bounding box center [541, 199] width 270 height 21
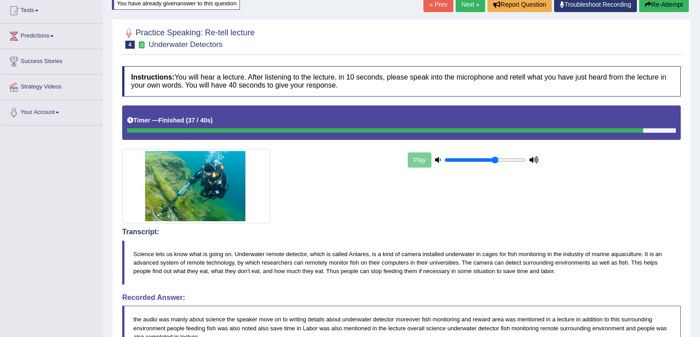
scroll to position [94, 0]
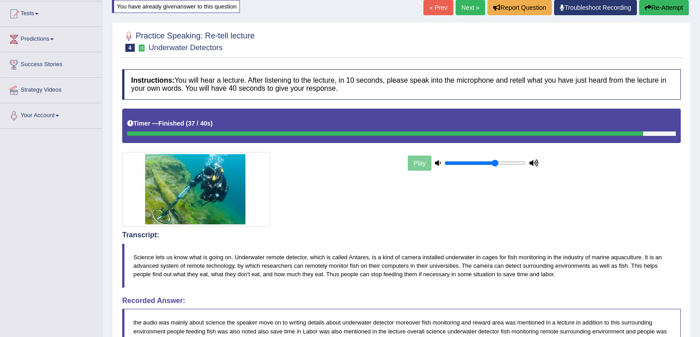
click at [460, 6] on link "Next »" at bounding box center [471, 7] width 30 height 15
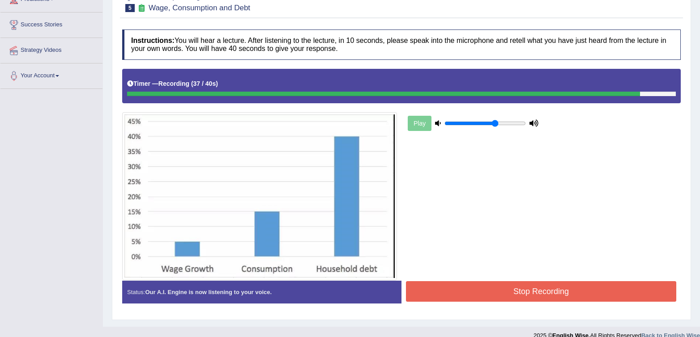
scroll to position [146, 0]
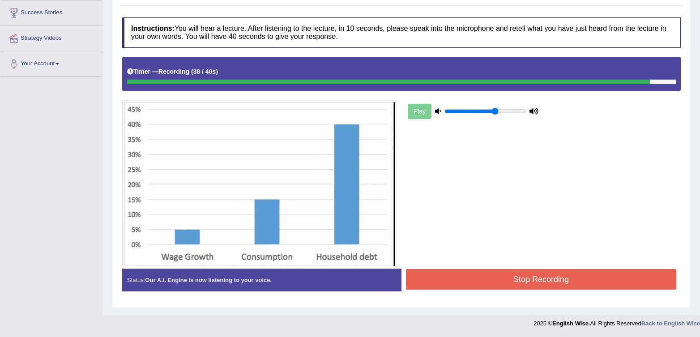
click at [532, 273] on button "Stop Recording" at bounding box center [541, 279] width 270 height 21
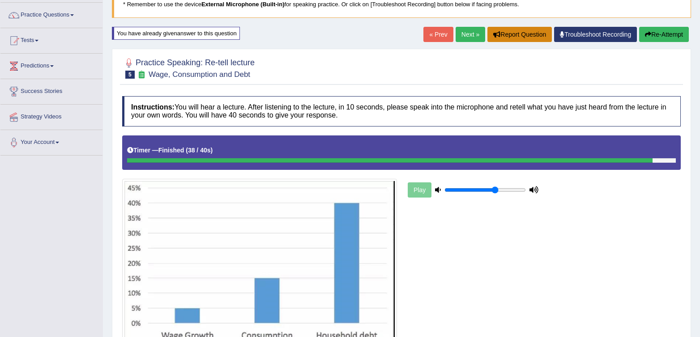
scroll to position [65, 0]
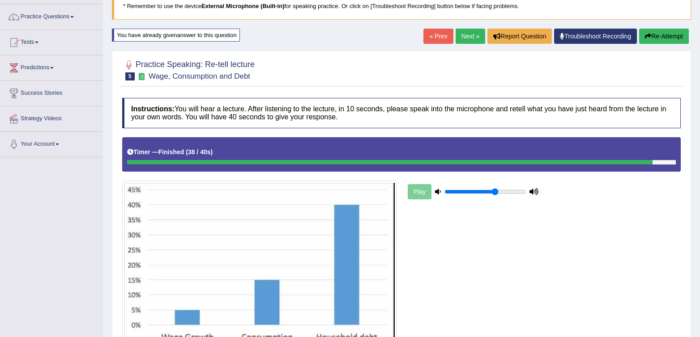
click at [473, 31] on link "Next »" at bounding box center [471, 36] width 30 height 15
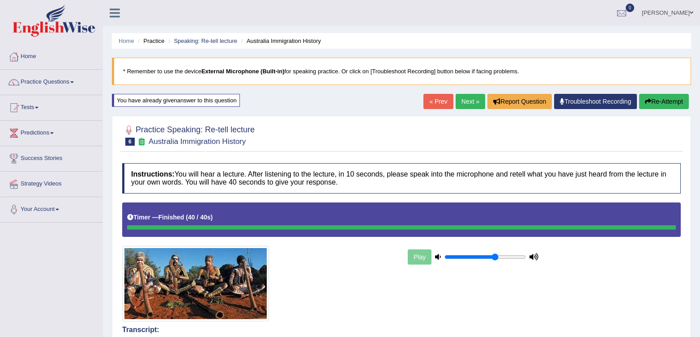
click at [471, 103] on link "Next »" at bounding box center [471, 101] width 30 height 15
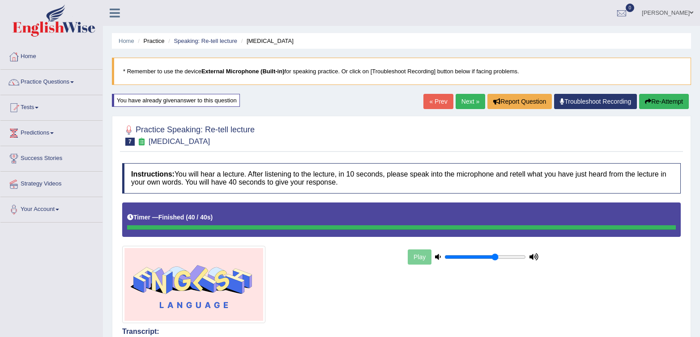
click at [465, 105] on link "Next »" at bounding box center [471, 101] width 30 height 15
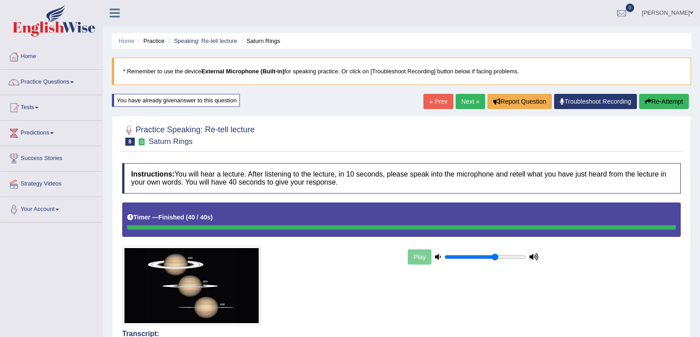
click at [463, 104] on link "Next »" at bounding box center [471, 101] width 30 height 15
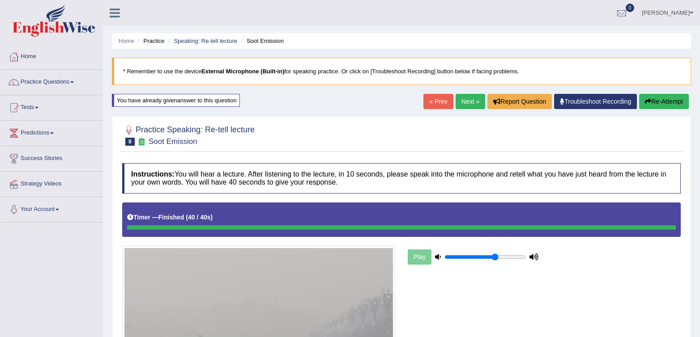
click at [469, 106] on link "Next »" at bounding box center [471, 101] width 30 height 15
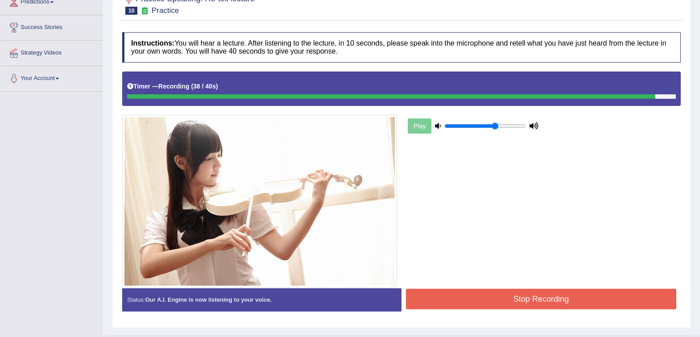
scroll to position [151, 0]
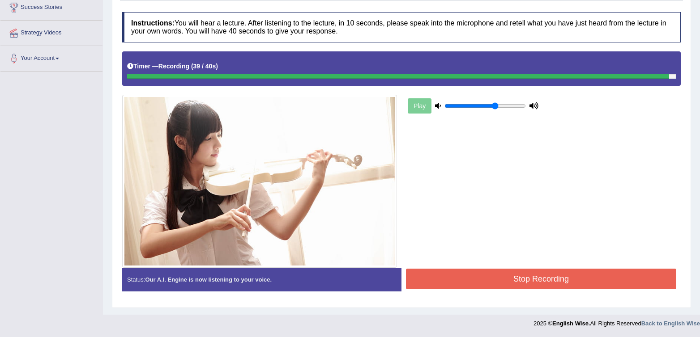
click at [588, 283] on button "Stop Recording" at bounding box center [541, 279] width 270 height 21
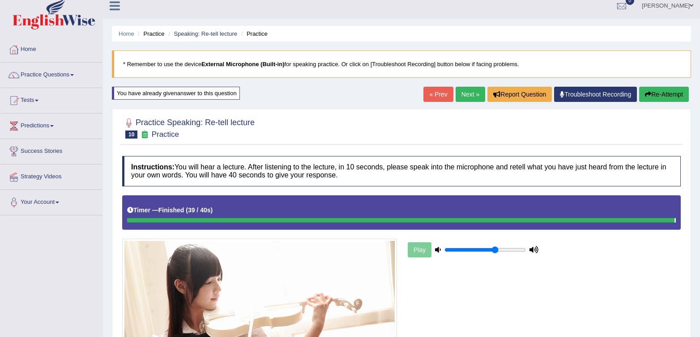
scroll to position [0, 0]
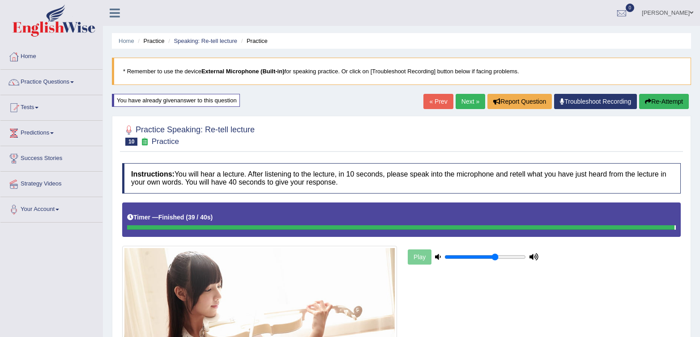
click at [667, 105] on button "Re-Attempt" at bounding box center [664, 101] width 50 height 15
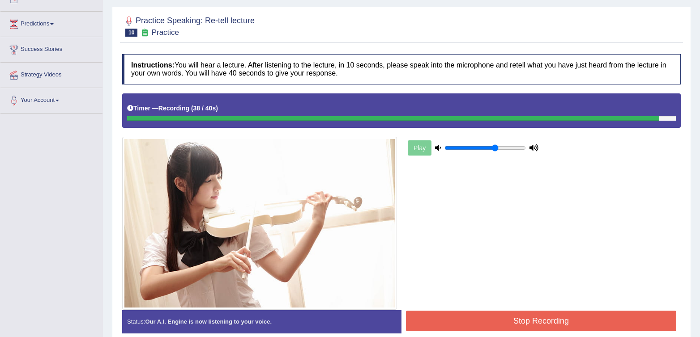
scroll to position [151, 0]
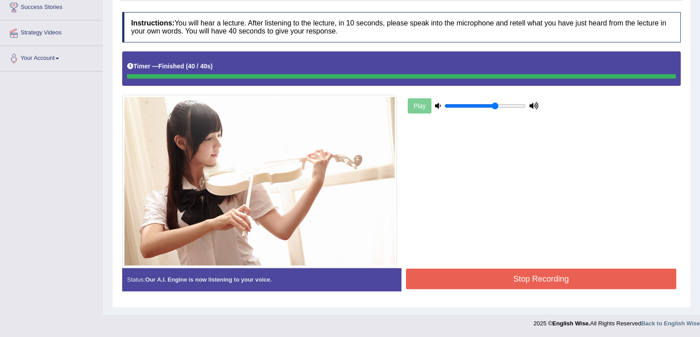
click at [510, 278] on div "Instructions: You will hear a lecture. After listening to the lecture, in 10 se…" at bounding box center [401, 155] width 563 height 295
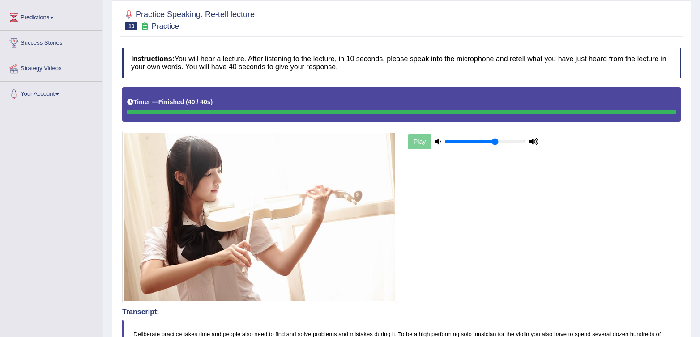
scroll to position [0, 0]
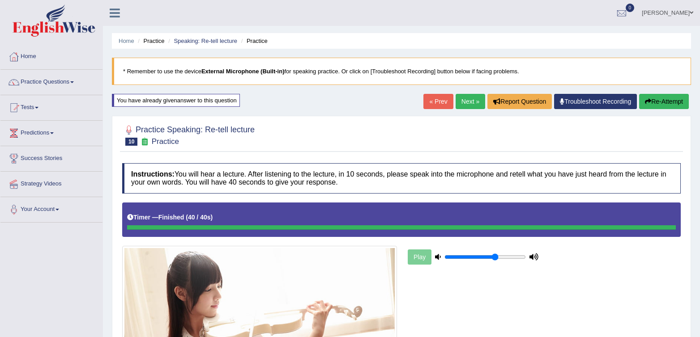
click at [460, 109] on div "« Prev Next » Report Question Troubleshoot Recording Re-Attempt" at bounding box center [557, 102] width 268 height 17
click at [461, 105] on link "Next »" at bounding box center [471, 101] width 30 height 15
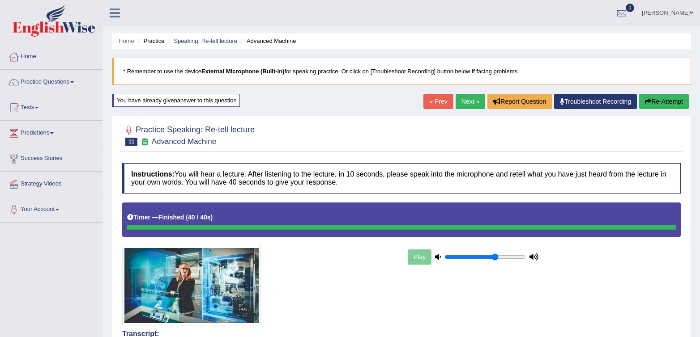
click at [461, 99] on link "Next »" at bounding box center [471, 101] width 30 height 15
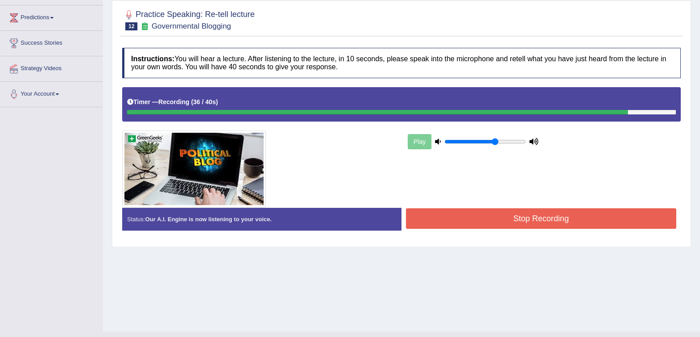
scroll to position [132, 0]
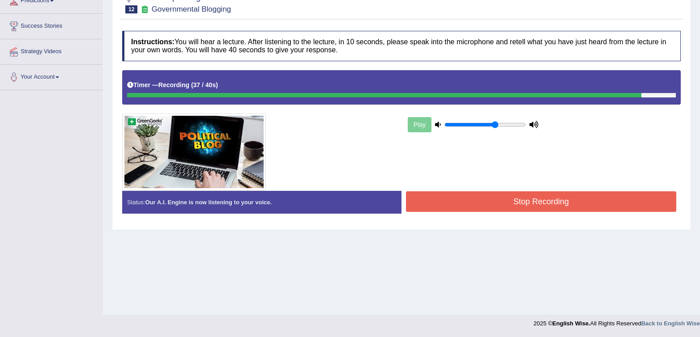
click at [477, 197] on button "Stop Recording" at bounding box center [541, 202] width 270 height 21
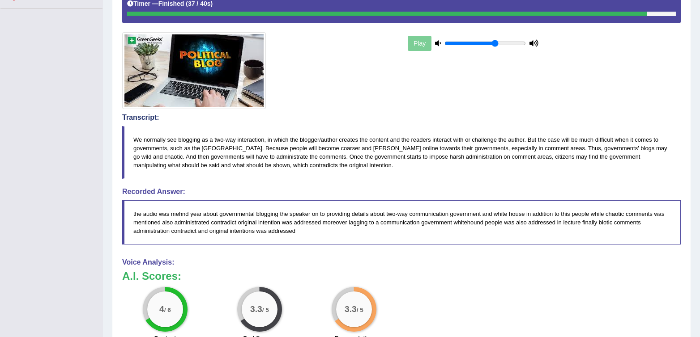
scroll to position [0, 0]
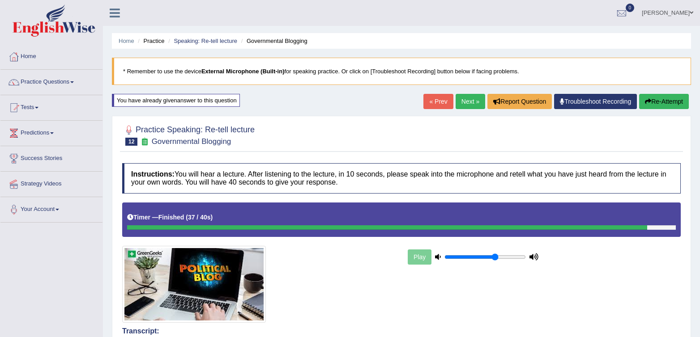
click at [461, 97] on link "Next »" at bounding box center [471, 101] width 30 height 15
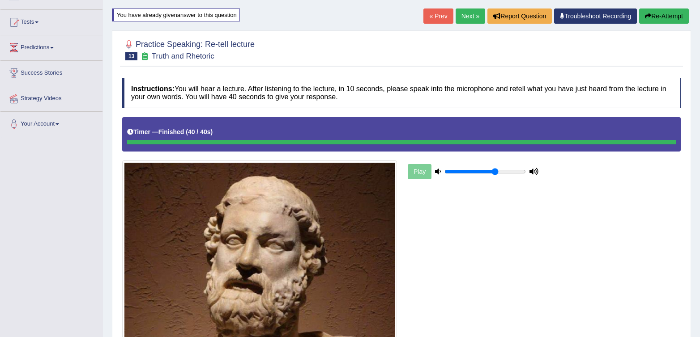
scroll to position [71, 0]
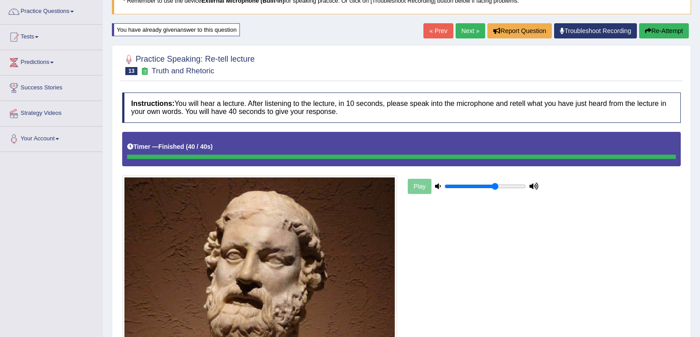
click at [458, 25] on link "Next »" at bounding box center [471, 30] width 30 height 15
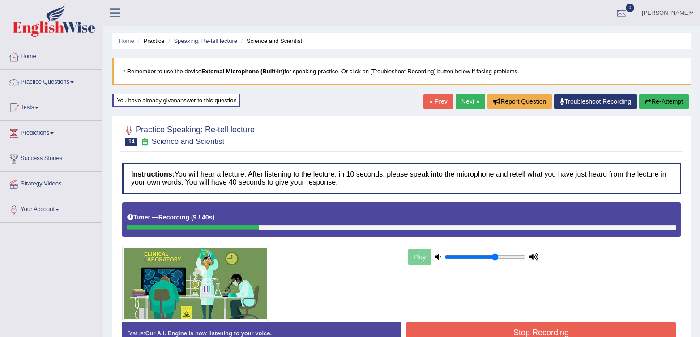
click at [651, 97] on button "Re-Attempt" at bounding box center [664, 101] width 50 height 15
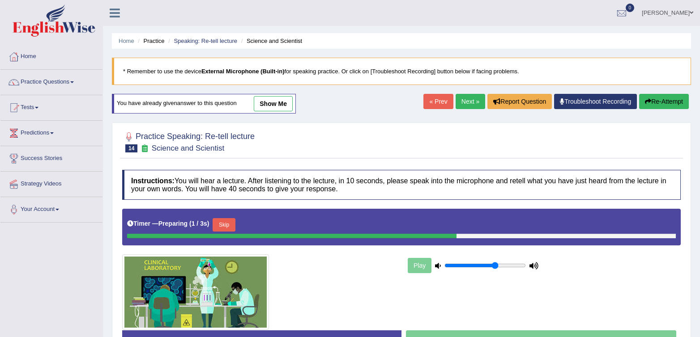
click at [511, 146] on div at bounding box center [401, 141] width 558 height 27
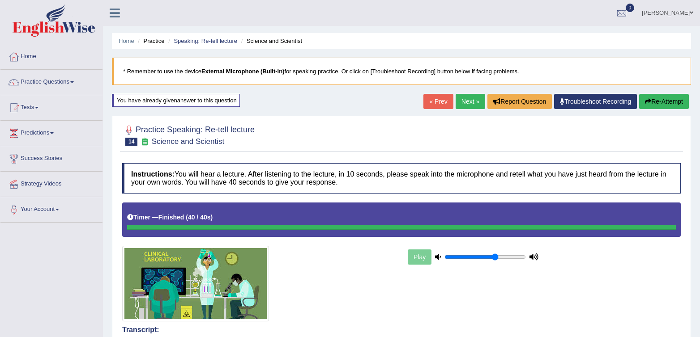
click at [469, 105] on link "Next »" at bounding box center [471, 101] width 30 height 15
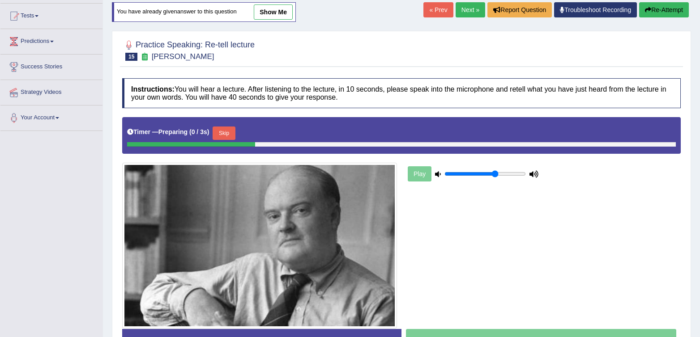
scroll to position [114, 0]
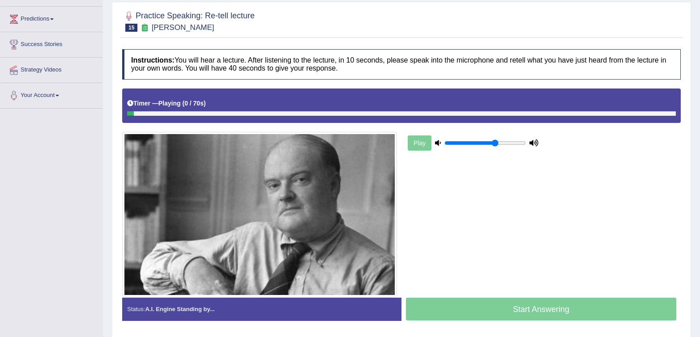
click at [469, 184] on div "Play" at bounding box center [401, 193] width 567 height 209
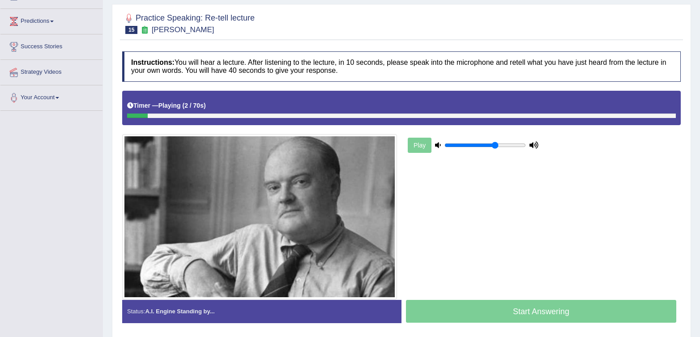
click at [462, 208] on div "Play" at bounding box center [401, 195] width 567 height 209
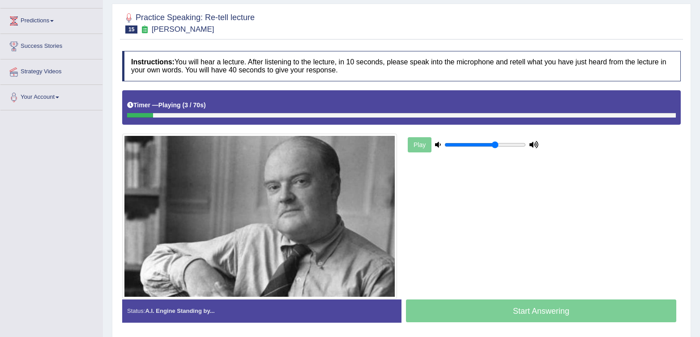
click at [460, 304] on div "Start Answering" at bounding box center [540, 312] width 279 height 25
click at [41, 26] on link "Predictions" at bounding box center [51, 20] width 102 height 22
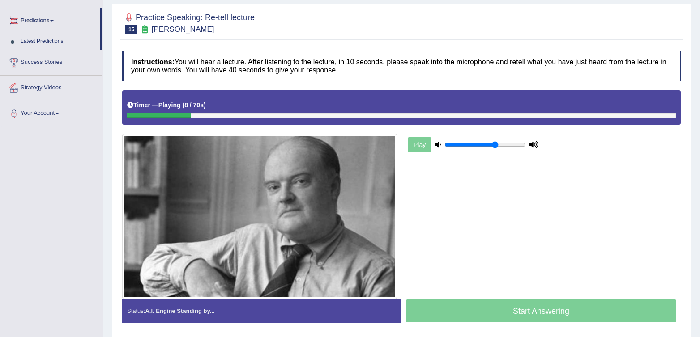
drag, startPoint x: 360, startPoint y: 16, endPoint x: 356, endPoint y: 43, distance: 27.5
click at [358, 31] on div at bounding box center [401, 22] width 558 height 27
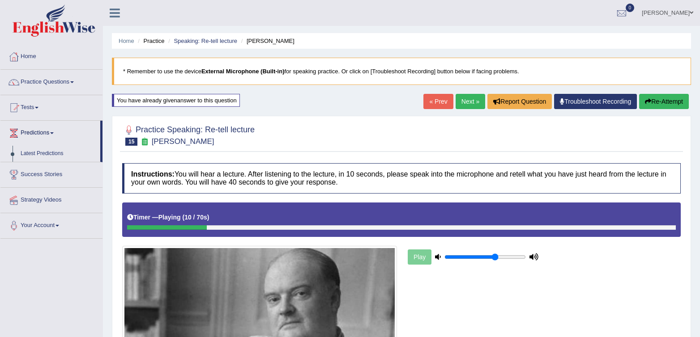
click at [460, 108] on link "Next »" at bounding box center [471, 101] width 30 height 15
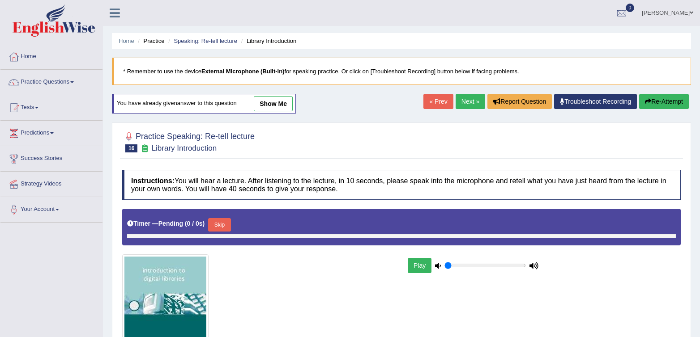
type input "0.65"
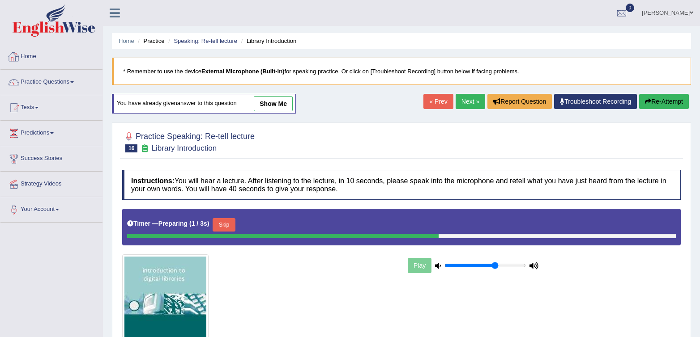
click at [37, 54] on link "Home" at bounding box center [51, 55] width 102 height 22
